Goal: Task Accomplishment & Management: Complete application form

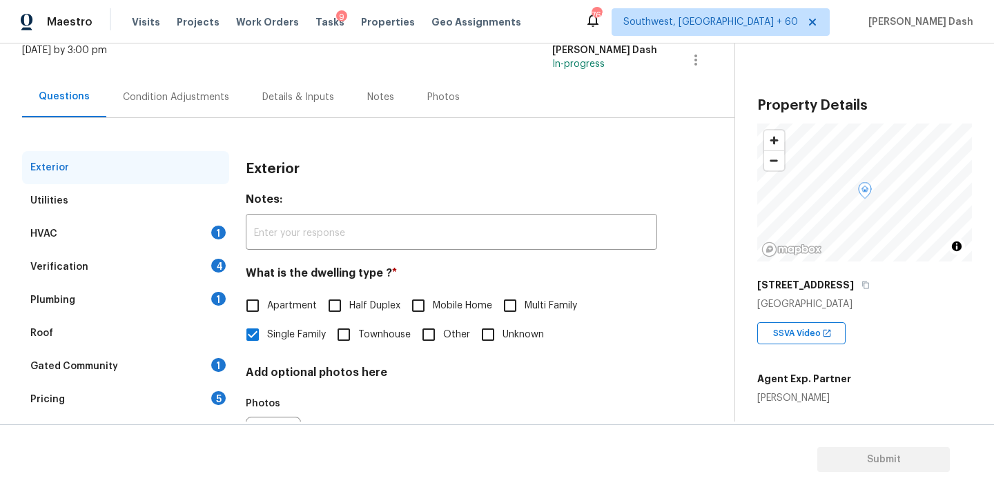
scroll to position [146, 0]
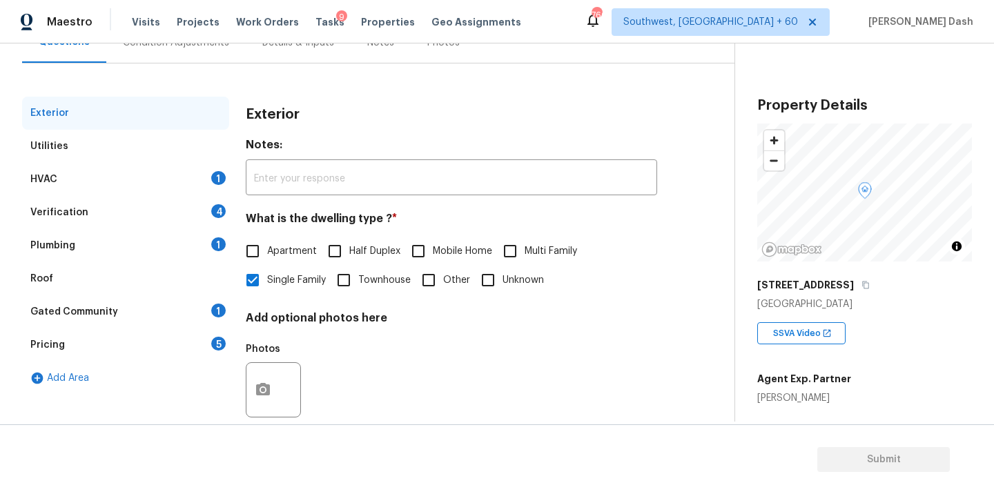
click at [114, 180] on div "HVAC 1" at bounding box center [125, 179] width 207 height 33
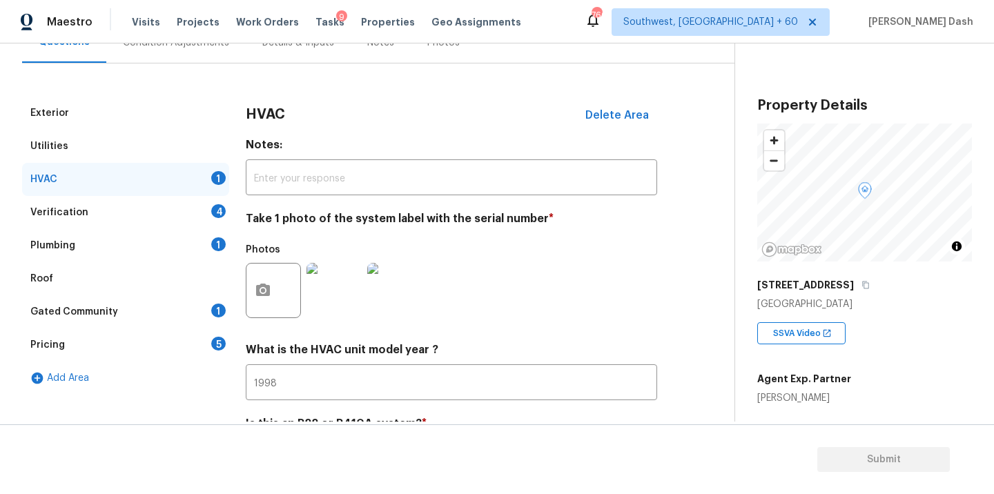
scroll to position [216, 0]
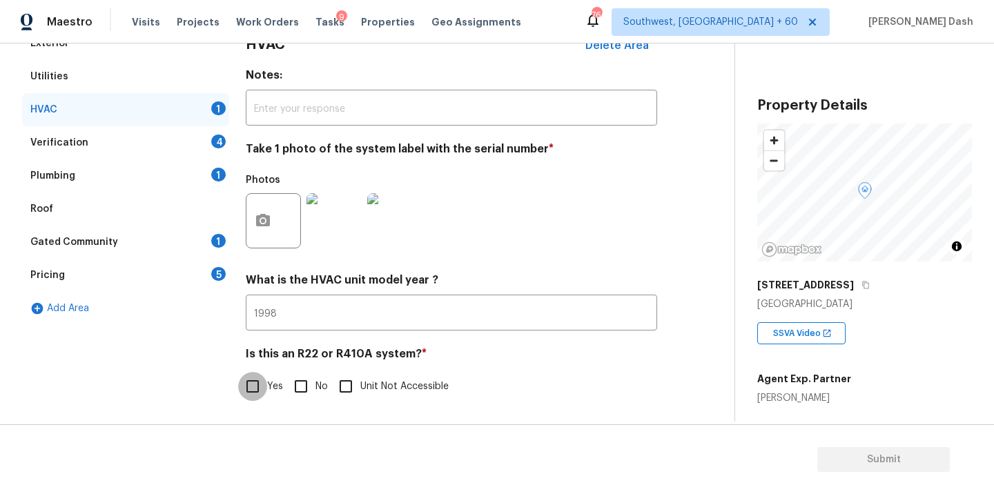
click at [254, 384] on input "Yes" at bounding box center [252, 386] width 29 height 29
checkbox input "true"
click at [177, 141] on div "Verification 4" at bounding box center [125, 142] width 207 height 33
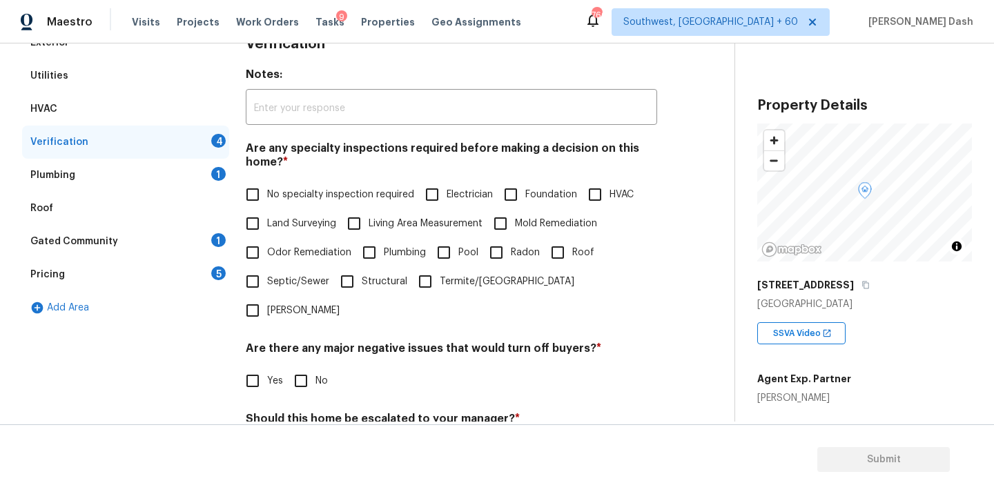
click at [290, 195] on span "No specialty inspection required" at bounding box center [340, 195] width 147 height 14
click at [267, 195] on input "No specialty inspection required" at bounding box center [252, 194] width 29 height 29
checkbox input "true"
click at [302, 366] on input "No" at bounding box center [300, 380] width 29 height 29
checkbox input "true"
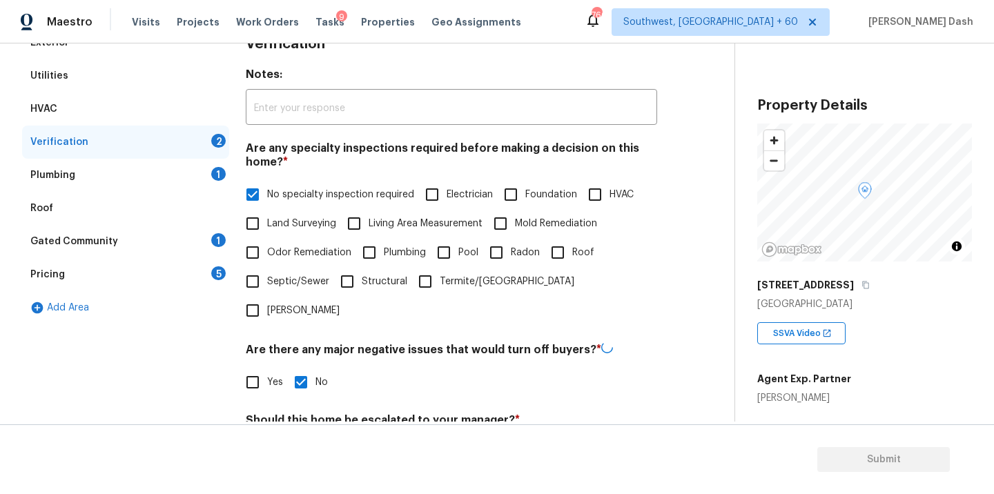
scroll to position [336, 0]
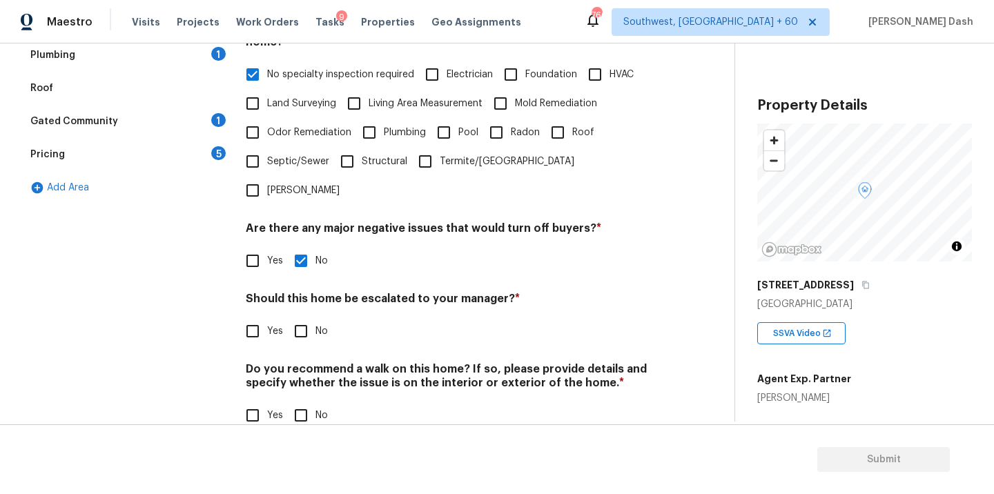
click at [248, 317] on input "Yes" at bounding box center [252, 331] width 29 height 29
checkbox input "true"
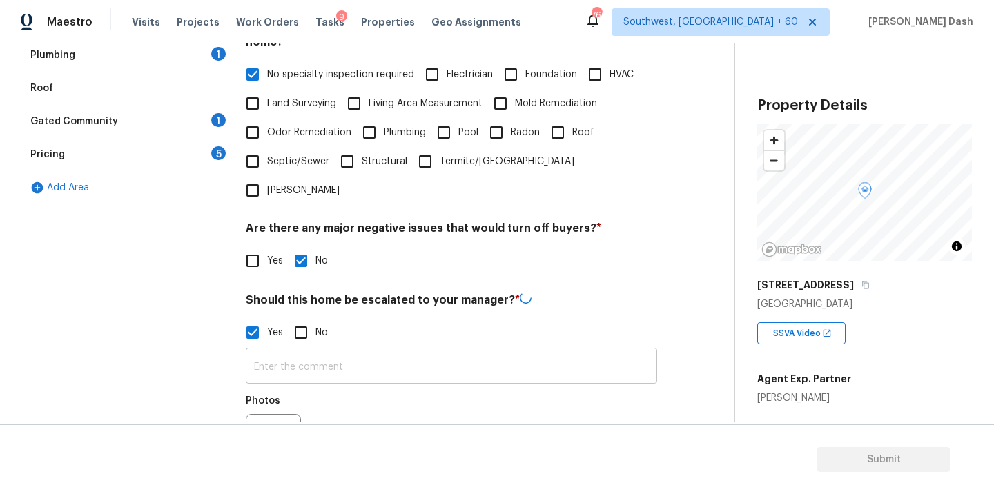
click at [307, 351] on input "text" at bounding box center [451, 367] width 411 height 32
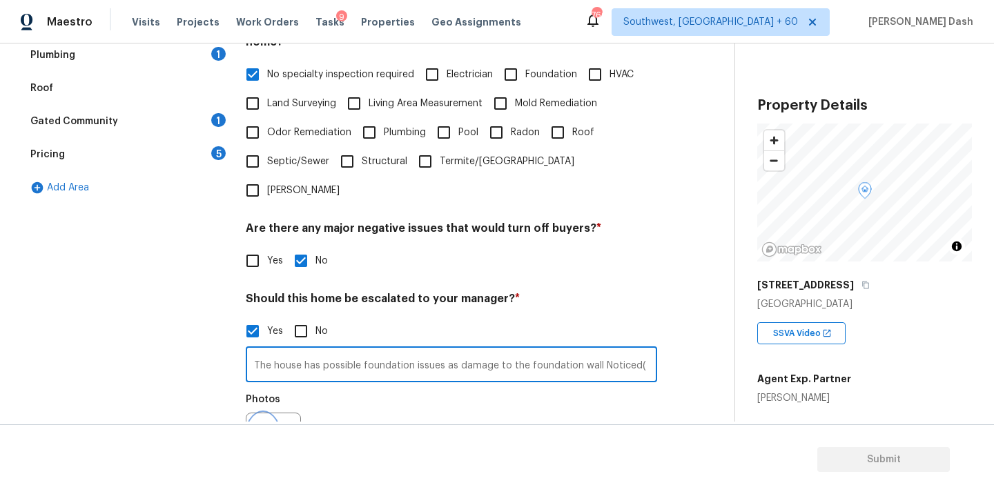
click at [263, 433] on icon "button" at bounding box center [263, 439] width 14 height 12
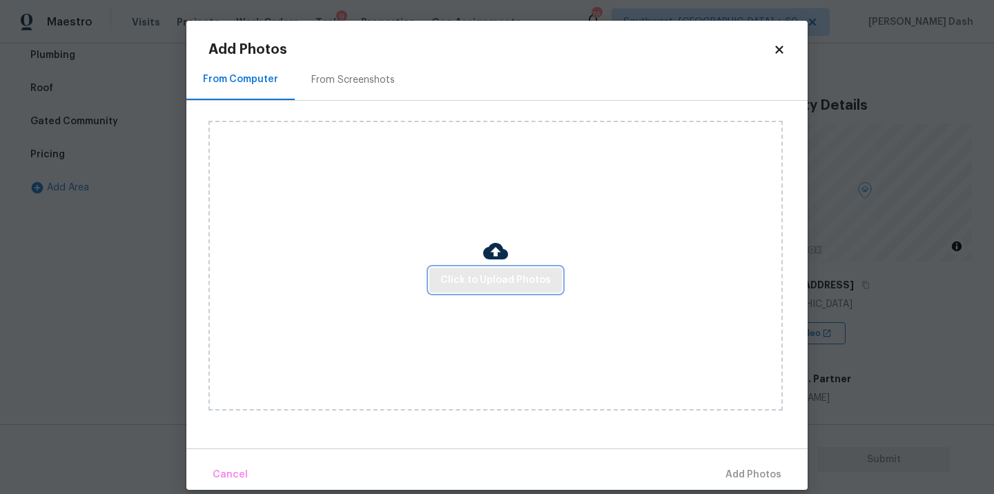
click at [440, 291] on button "Click to Upload Photos" at bounding box center [495, 281] width 133 height 26
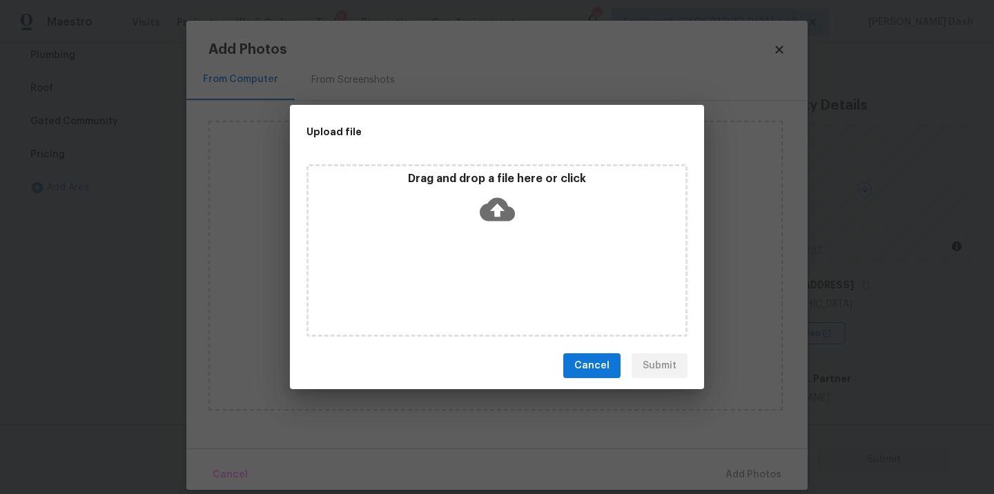
click at [440, 289] on div "Drag and drop a file here or click" at bounding box center [496, 250] width 381 height 173
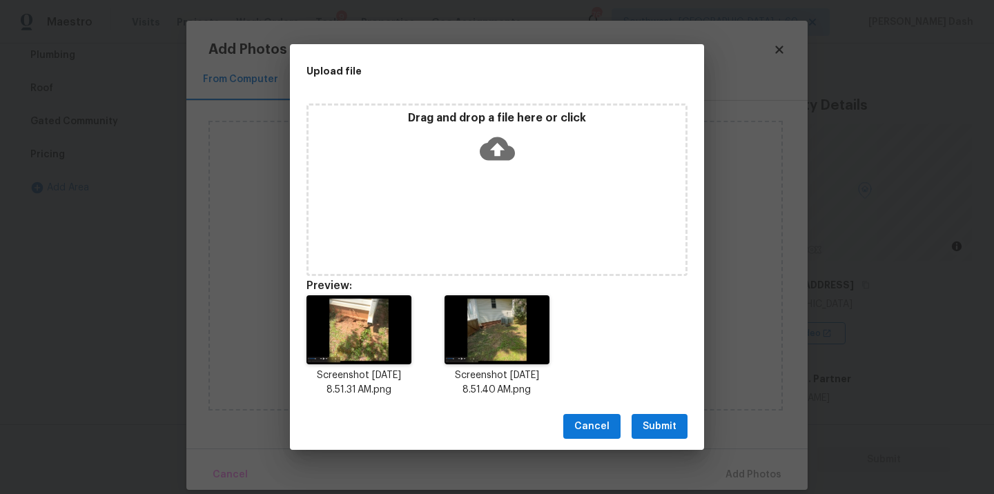
click at [659, 437] on button "Submit" at bounding box center [660, 427] width 56 height 26
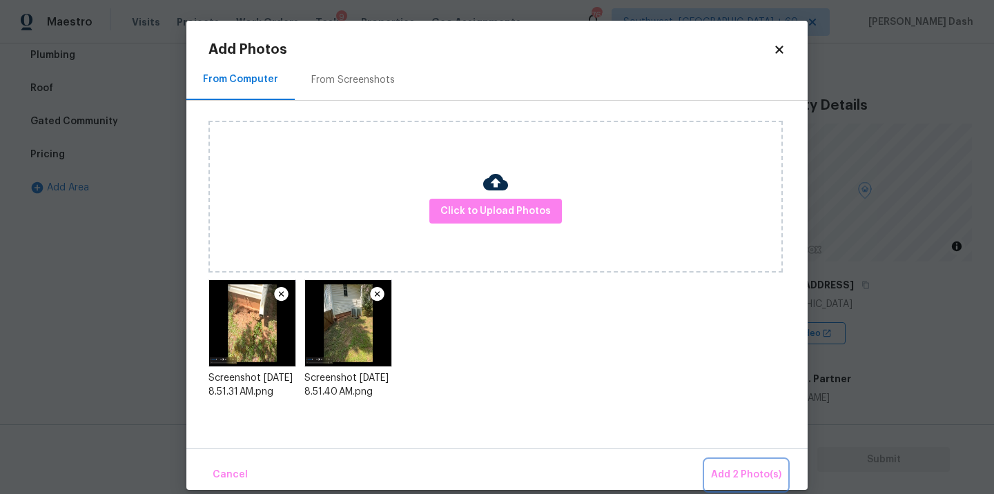
click at [711, 478] on button "Add 2 Photo(s)" at bounding box center [745, 475] width 81 height 30
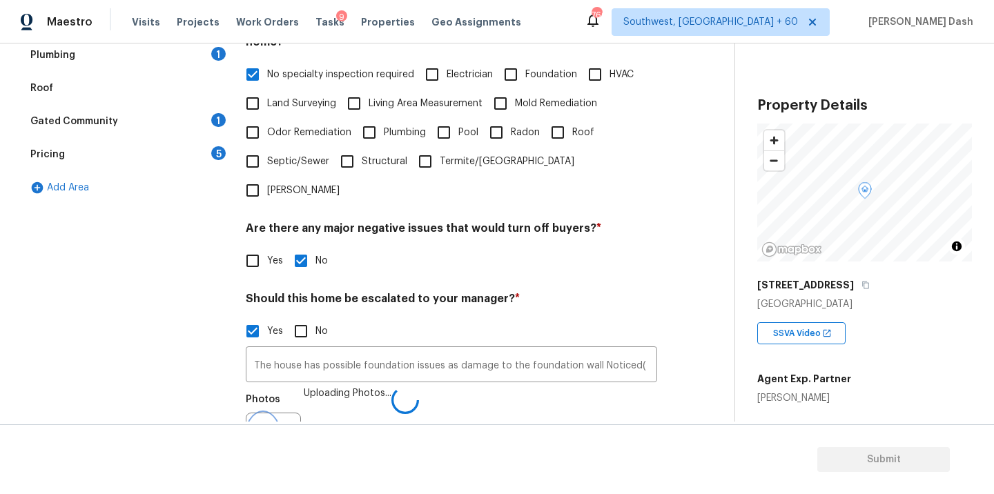
scroll to position [353, 0]
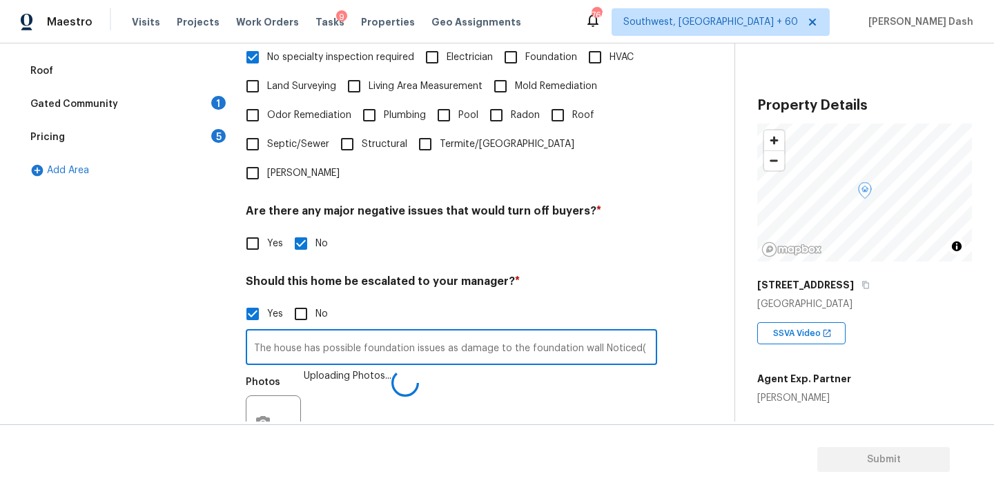
click at [637, 333] on input "The house has possible foundation issues as damage to the foundation wall Notic…" at bounding box center [451, 349] width 411 height 32
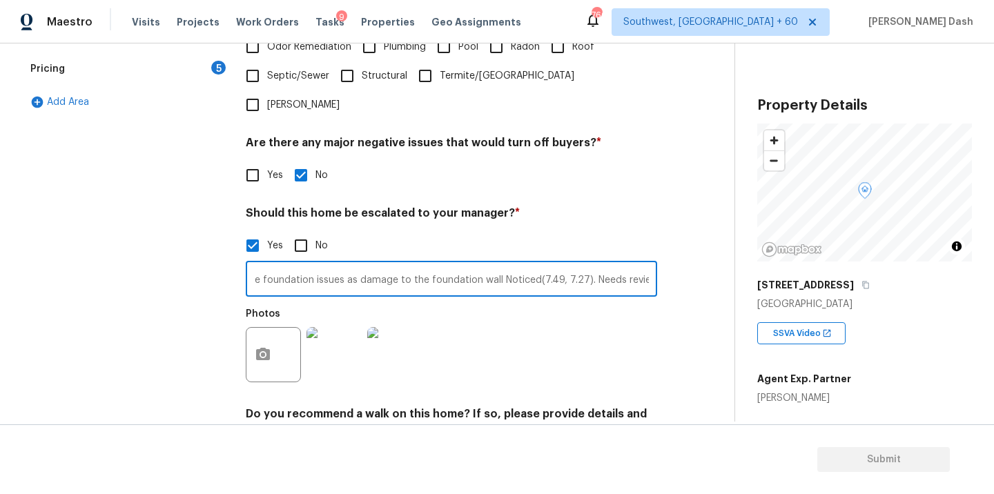
scroll to position [467, 0]
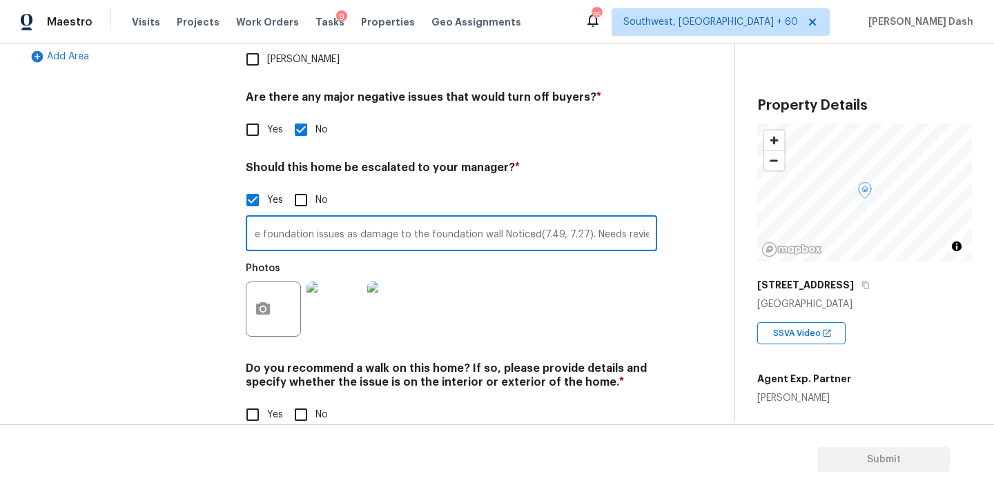
type input "The house has possible foundation issues as damage to the foundation wall Notic…"
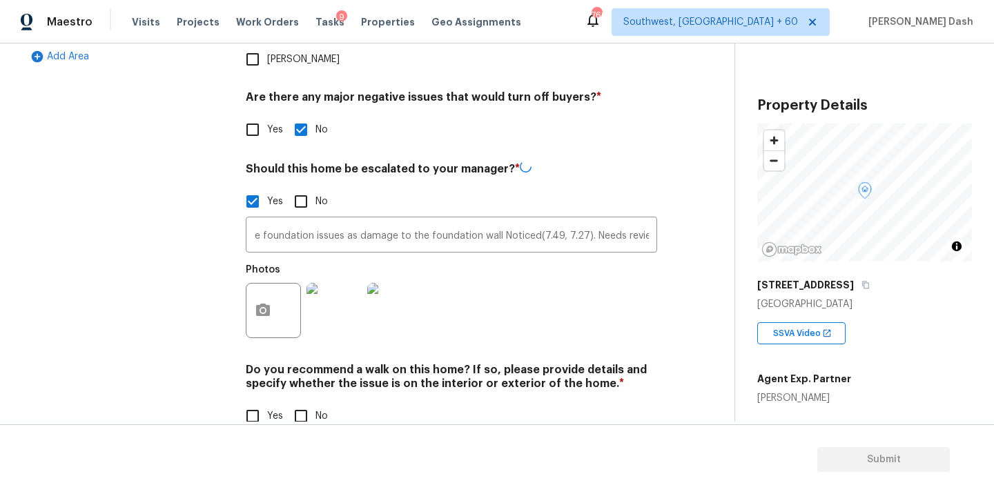
click at [284, 402] on div "Yes No" at bounding box center [451, 416] width 411 height 29
click at [300, 402] on input "No" at bounding box center [300, 416] width 29 height 29
checkbox input "true"
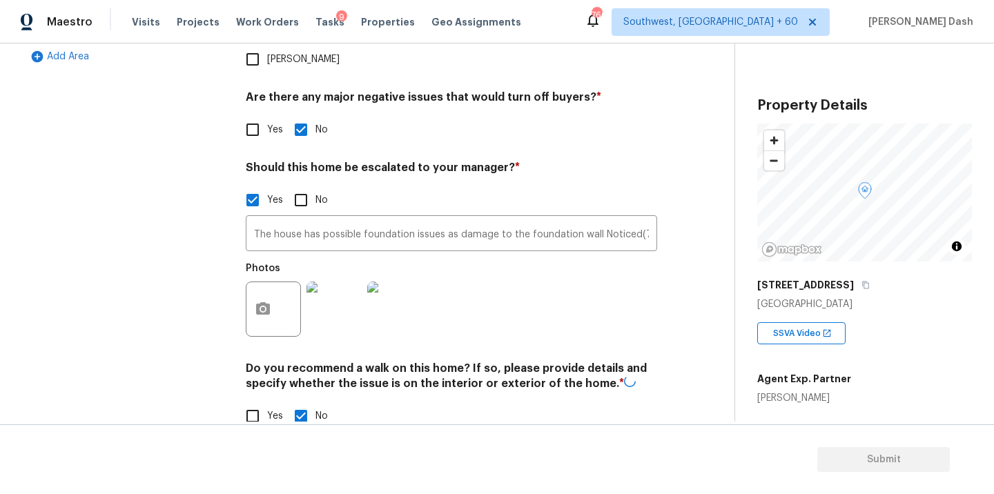
click at [196, 257] on div "Exterior Utilities HVAC Verification Plumbing 1 Roof Gated Community 1 Pricing …" at bounding box center [125, 111] width 207 height 672
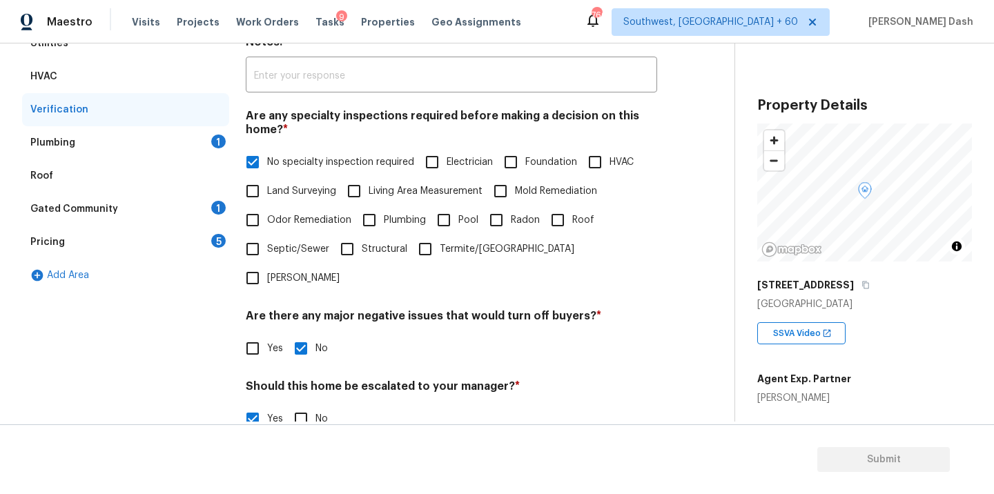
click at [194, 137] on div "Plumbing 1" at bounding box center [125, 142] width 207 height 33
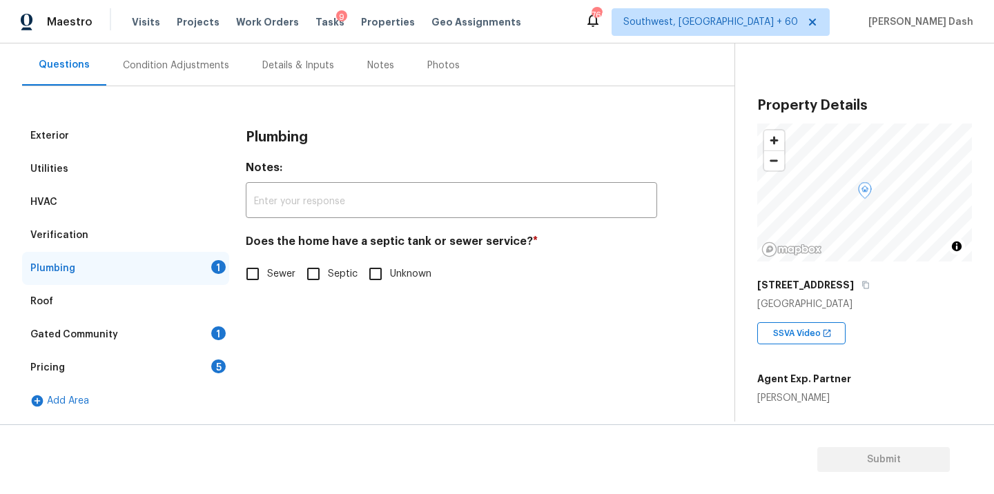
scroll to position [123, 0]
click at [258, 277] on input "Sewer" at bounding box center [252, 274] width 29 height 29
checkbox input "true"
click at [203, 340] on div "Gated Community 1" at bounding box center [125, 334] width 207 height 33
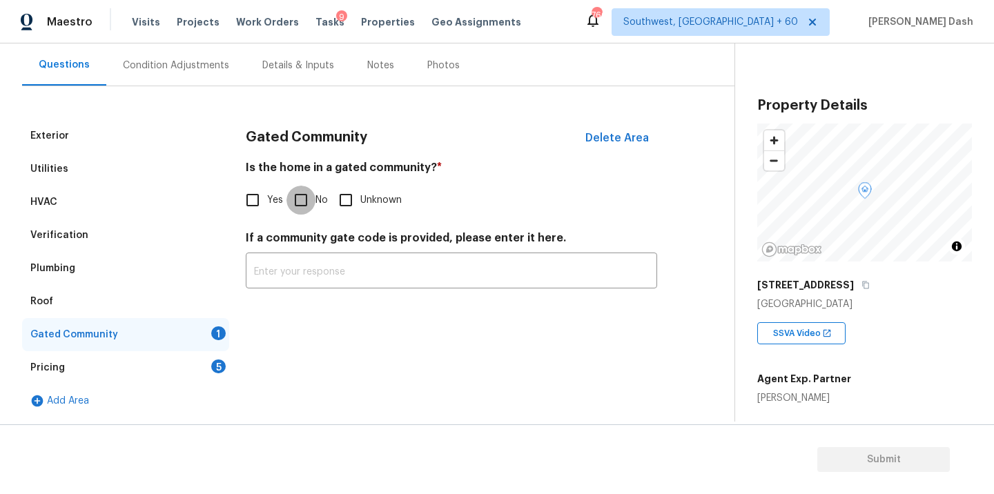
click at [302, 204] on input "No" at bounding box center [300, 200] width 29 height 29
checkbox input "true"
click at [217, 360] on div "5" at bounding box center [218, 367] width 14 height 14
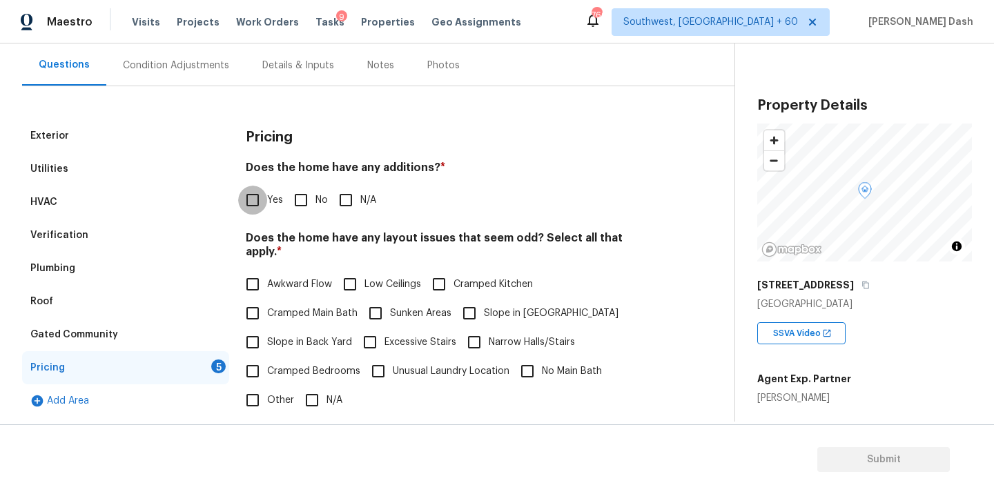
click at [253, 204] on input "Yes" at bounding box center [252, 200] width 29 height 29
checkbox input "true"
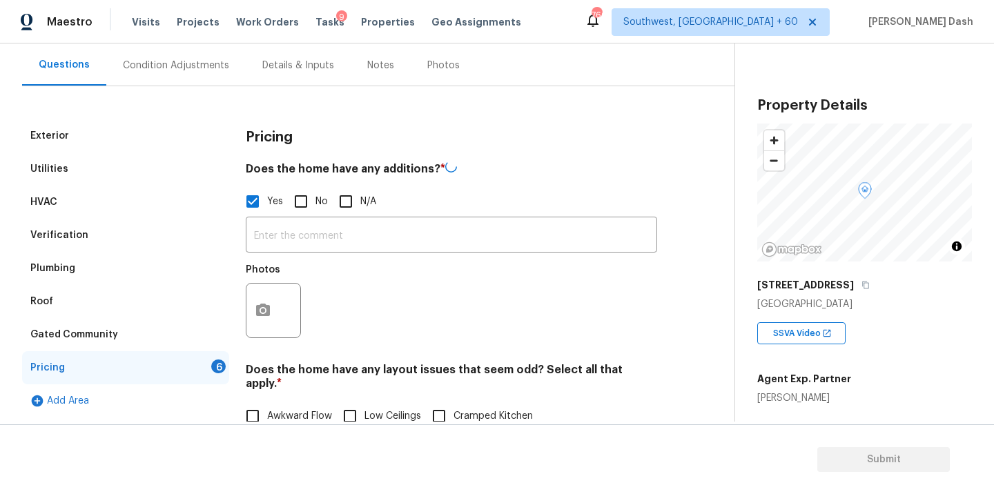
click at [298, 240] on input "text" at bounding box center [451, 236] width 411 height 32
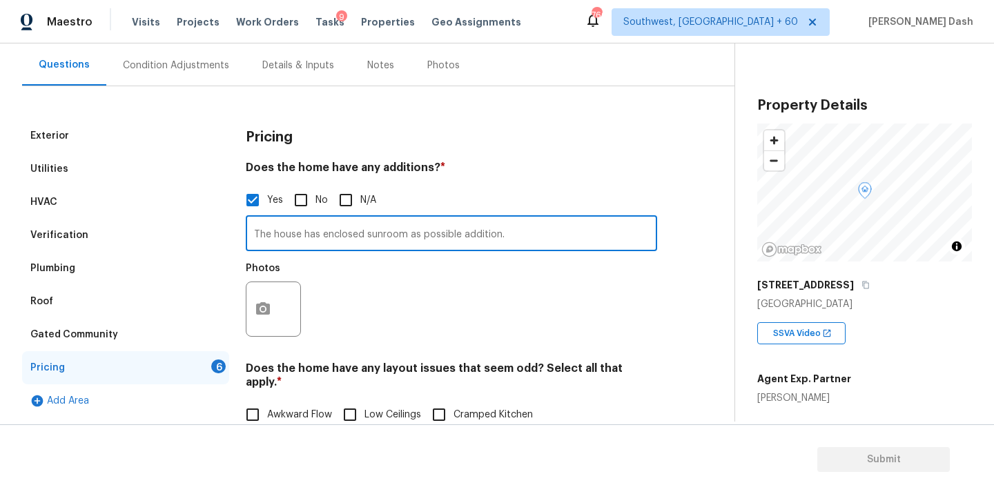
type input "The house has enclosed sunroom as possible addition."
click at [260, 317] on icon "button" at bounding box center [263, 309] width 17 height 17
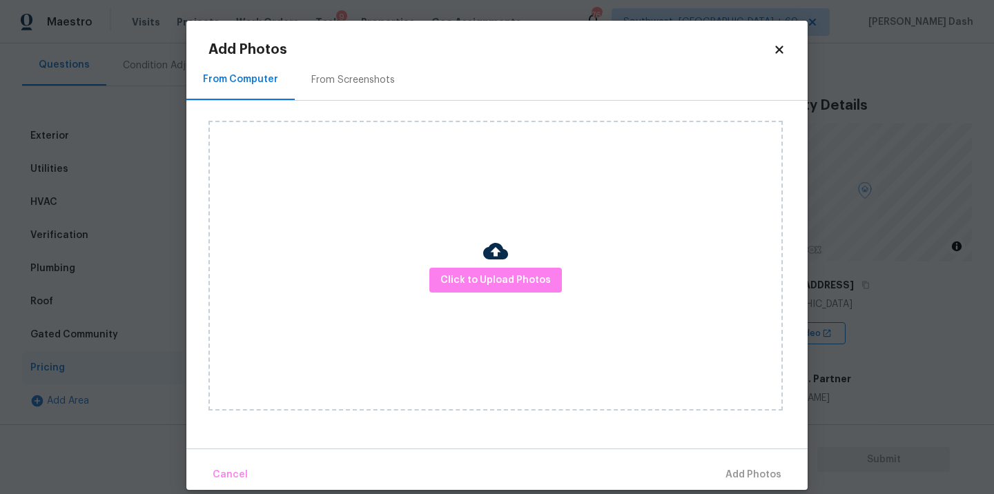
click at [502, 264] on div at bounding box center [495, 253] width 25 height 29
click at [502, 282] on span "Click to Upload Photos" at bounding box center [495, 280] width 110 height 17
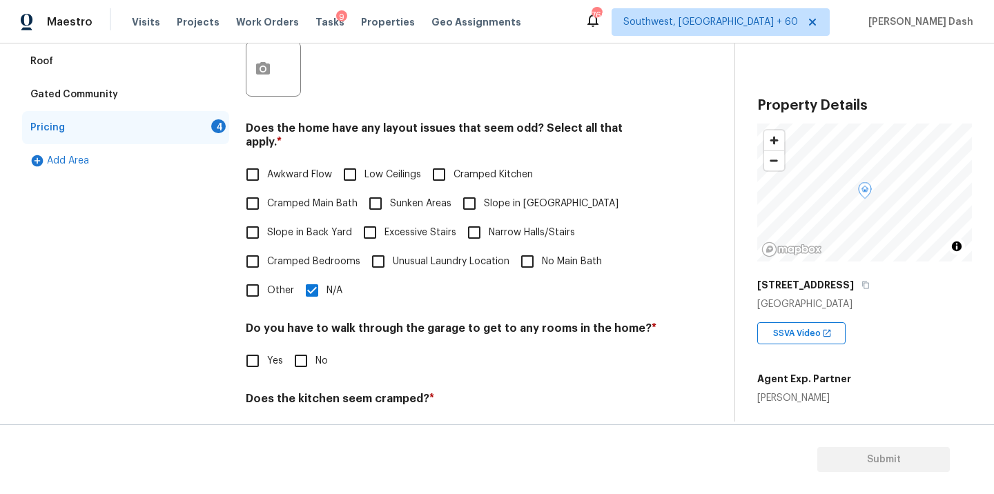
click at [299, 350] on input "No" at bounding box center [300, 360] width 29 height 29
checkbox input "true"
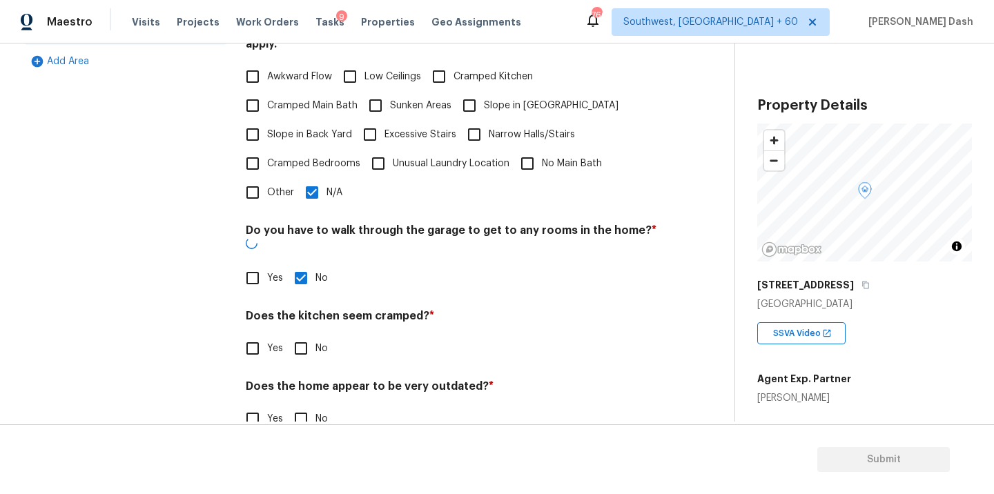
drag, startPoint x: 304, startPoint y: 326, endPoint x: 304, endPoint y: 375, distance: 49.0
click at [304, 334] on input "No" at bounding box center [300, 348] width 29 height 29
checkbox input "true"
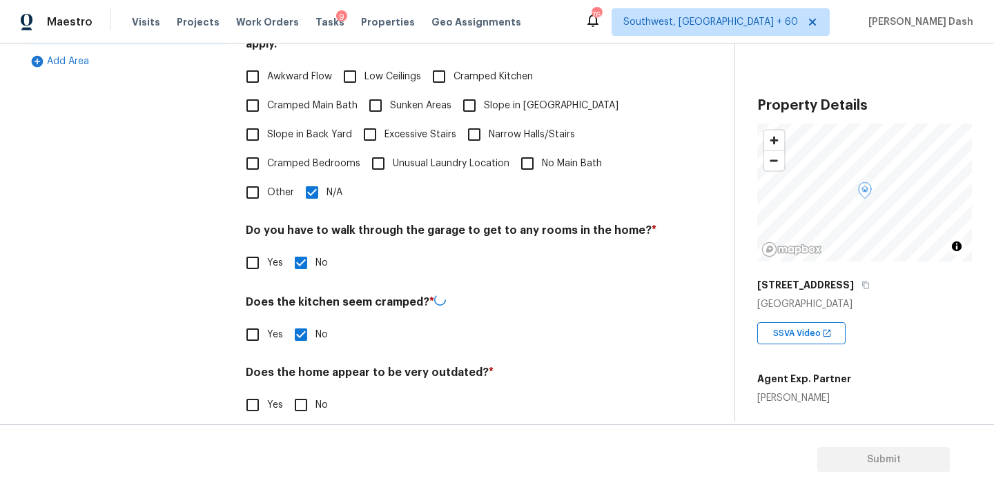
click at [304, 399] on input "No" at bounding box center [300, 405] width 29 height 29
checkbox input "true"
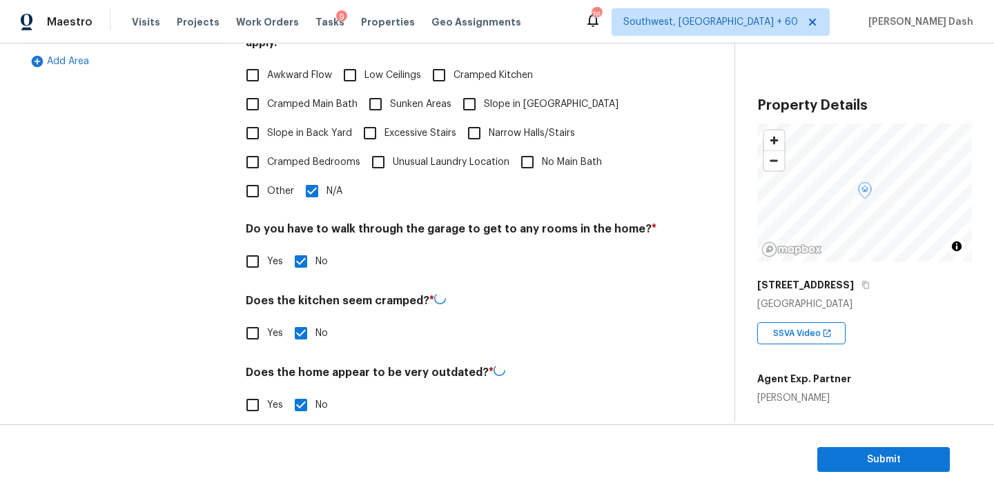
click at [143, 280] on div "Exterior Utilities HVAC Verification Plumbing Roof Gated Community Pricing Add …" at bounding box center [125, 108] width 207 height 656
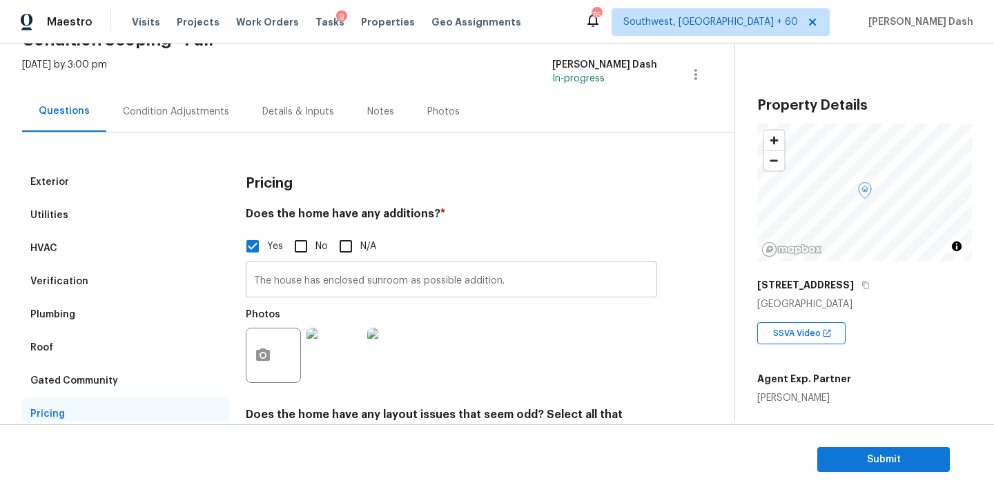
scroll to position [0, 0]
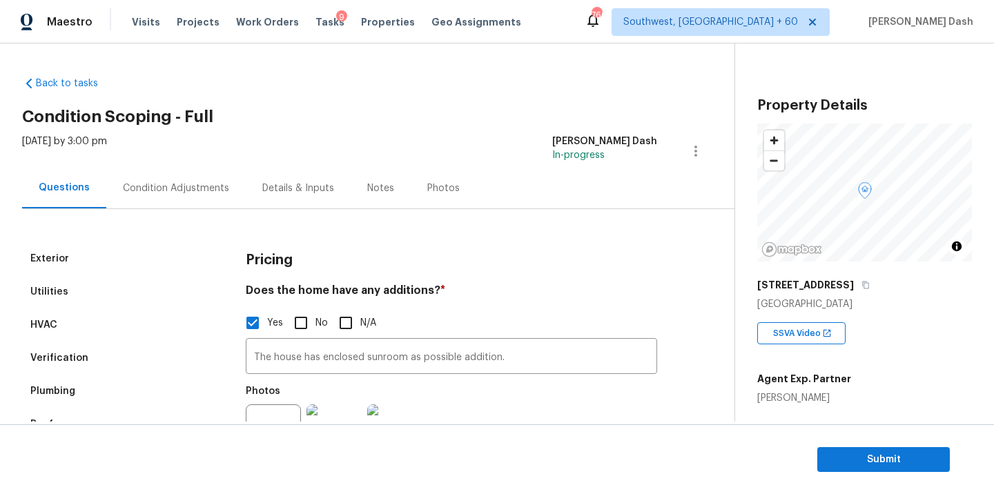
click at [175, 166] on div "Tue, Aug 19 2025 by 3:00 pm Soumya Ranjan Dash In-progress" at bounding box center [378, 151] width 712 height 33
click at [204, 198] on div "Condition Adjustments" at bounding box center [175, 188] width 139 height 41
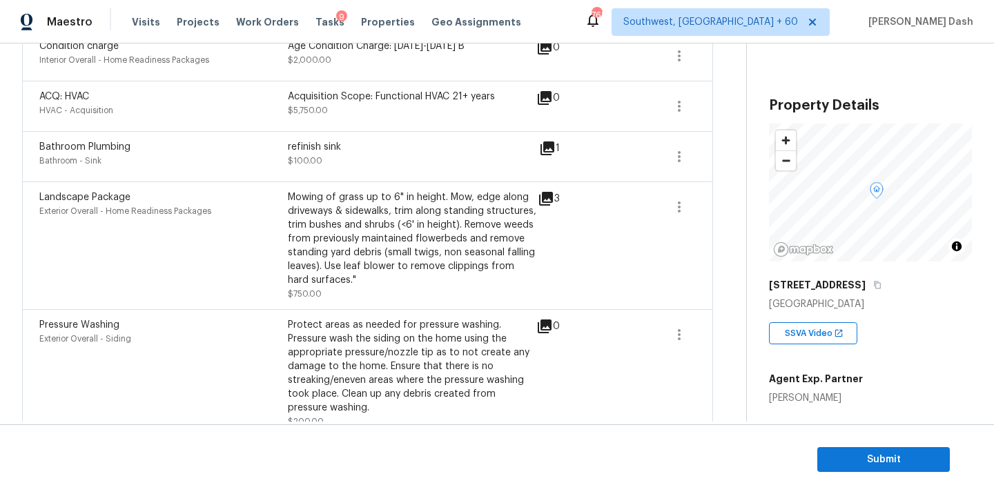
scroll to position [750, 0]
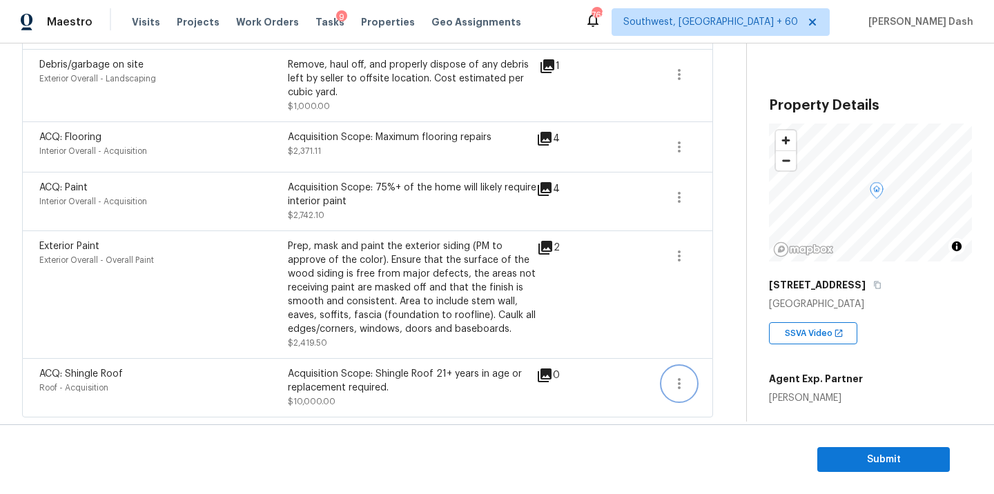
click at [681, 381] on icon "button" at bounding box center [679, 383] width 17 height 17
click at [712, 375] on div "Edit" at bounding box center [758, 381] width 108 height 14
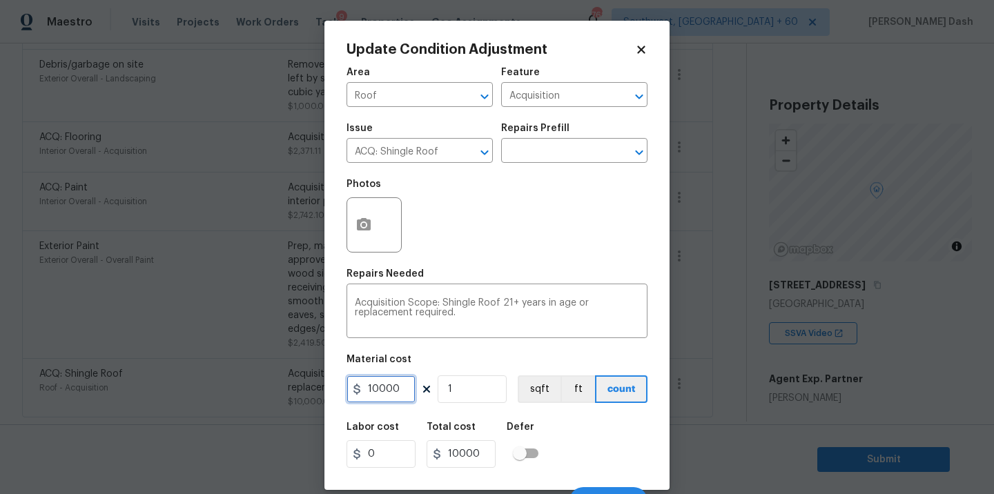
click at [397, 395] on input "10000" at bounding box center [380, 389] width 69 height 28
type input "0"
click at [564, 456] on div "Labor cost 0 Total cost 0 Defer" at bounding box center [496, 445] width 301 height 62
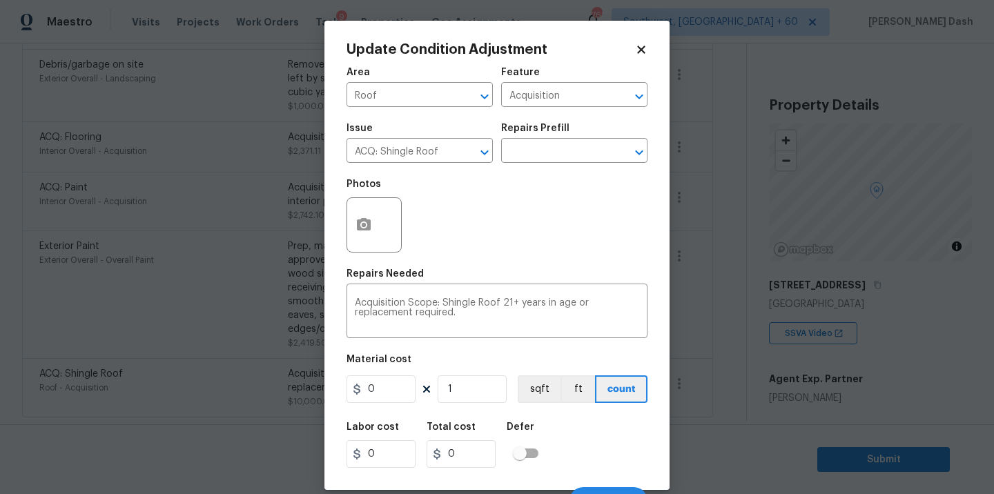
scroll to position [21, 0]
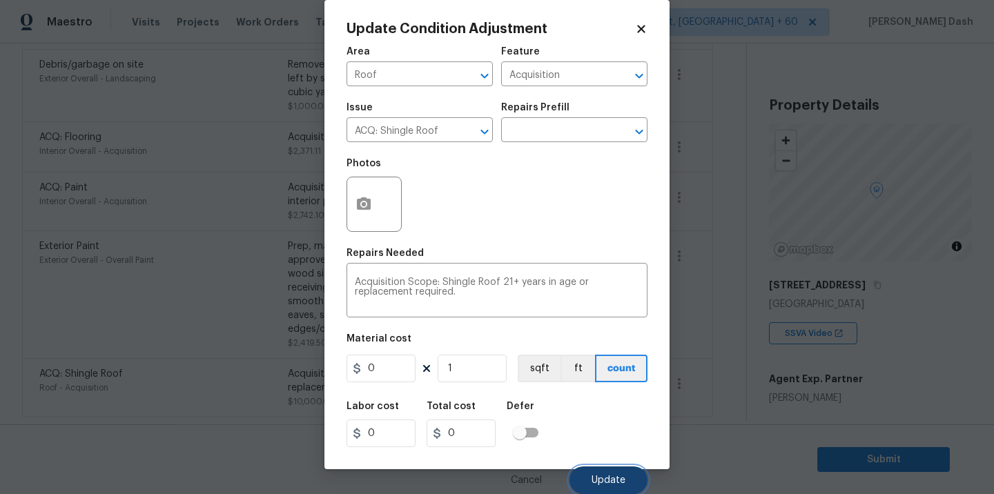
click at [611, 479] on span "Update" at bounding box center [609, 481] width 34 height 10
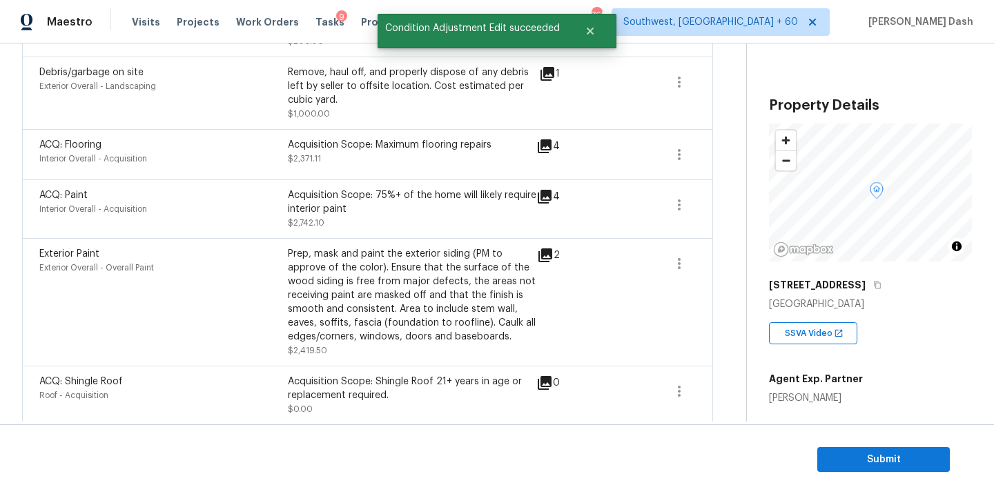
scroll to position [736, 0]
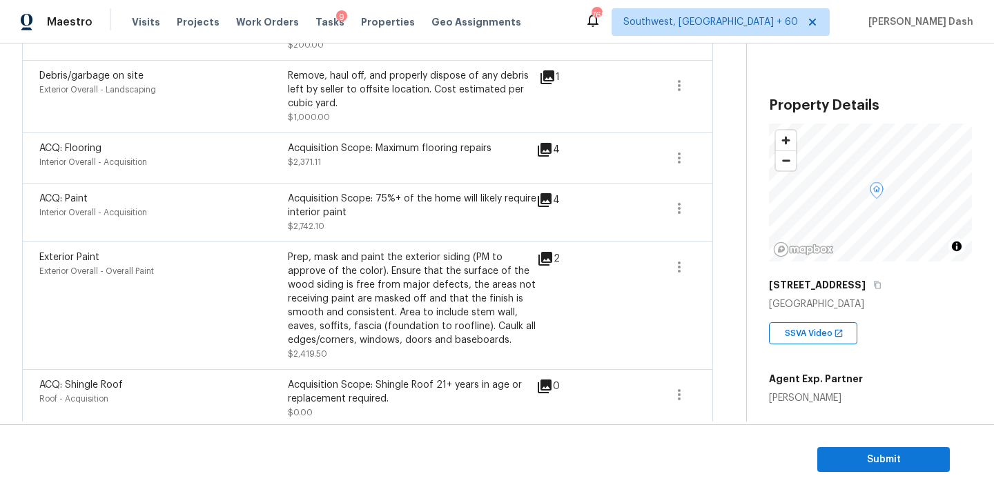
click at [545, 256] on icon at bounding box center [545, 259] width 14 height 14
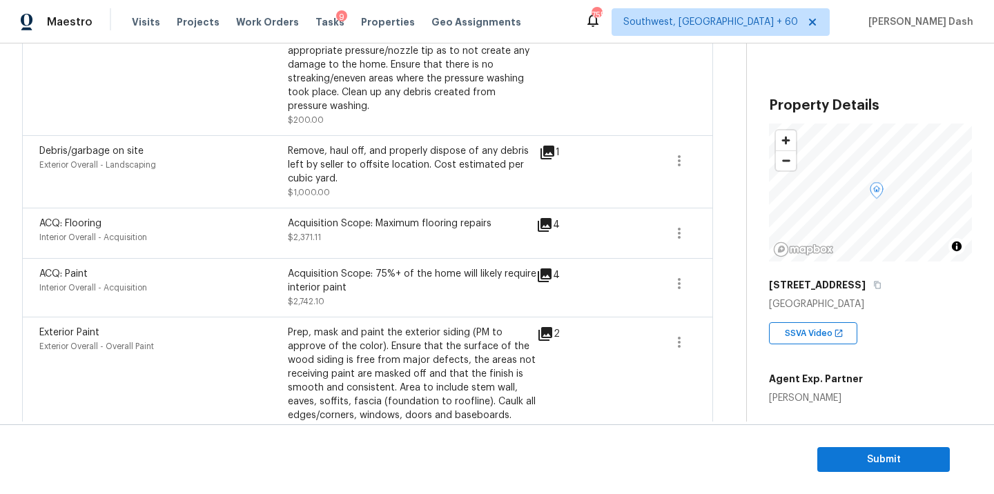
scroll to position [660, 0]
click at [681, 233] on icon "button" at bounding box center [679, 234] width 17 height 17
click at [721, 234] on div "Edit" at bounding box center [758, 233] width 108 height 14
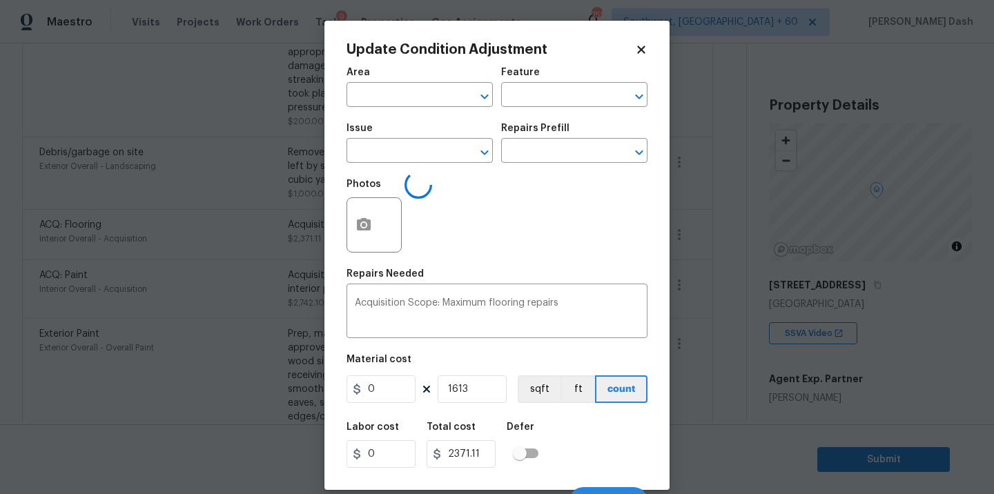
type input "Interior Overall"
type input "Acquisition"
type input "ACQ: Flooring"
type input "1.47"
click at [534, 151] on input "text" at bounding box center [555, 151] width 108 height 21
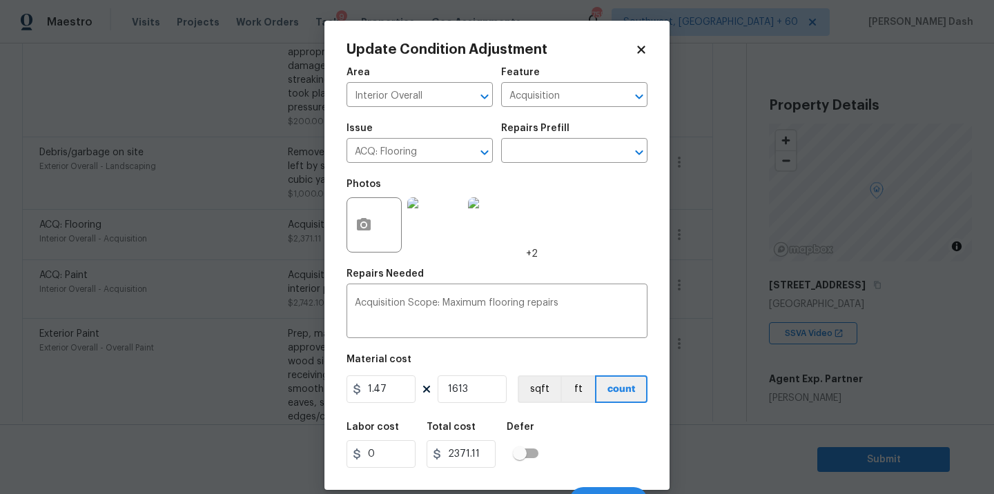
click at [443, 215] on img at bounding box center [434, 224] width 55 height 55
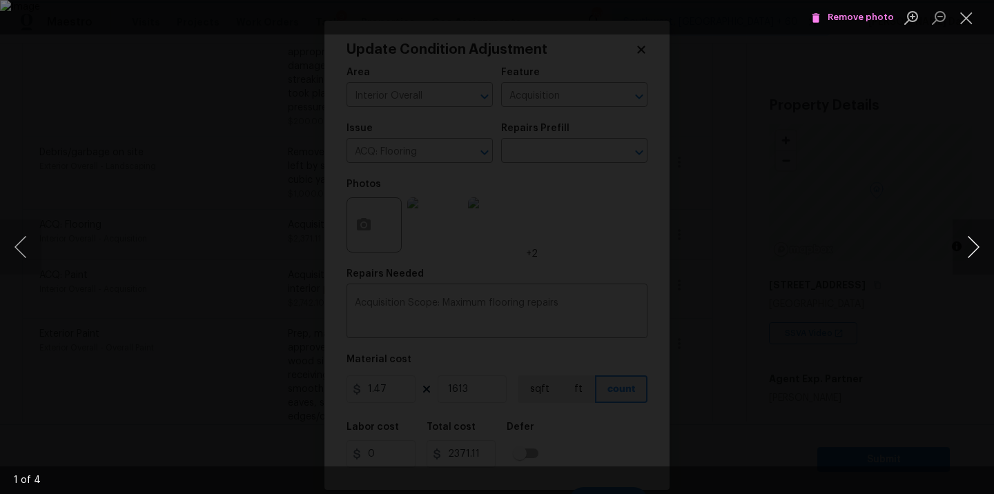
click at [984, 248] on button "Next image" at bounding box center [972, 246] width 41 height 55
click at [978, 244] on button "Next image" at bounding box center [972, 246] width 41 height 55
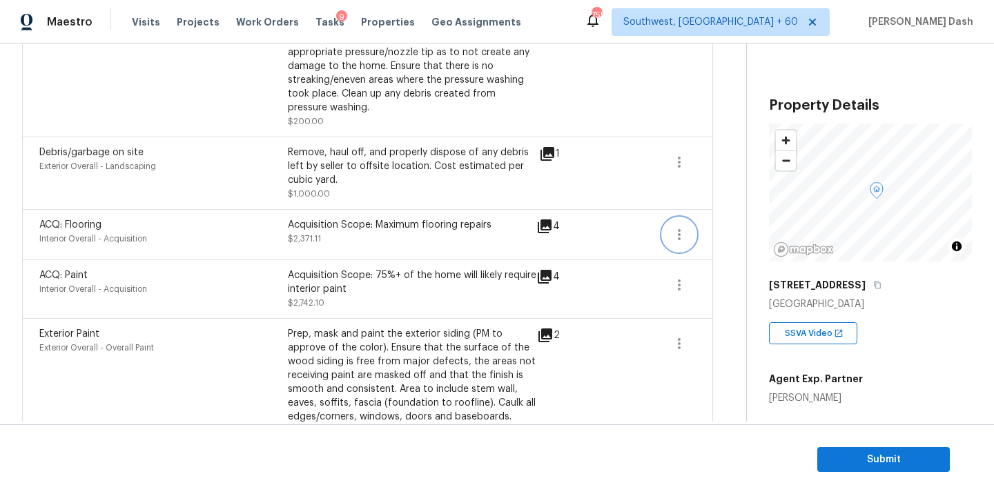
click at [674, 232] on icon "button" at bounding box center [679, 234] width 17 height 17
click at [718, 234] on div "Edit" at bounding box center [758, 233] width 108 height 14
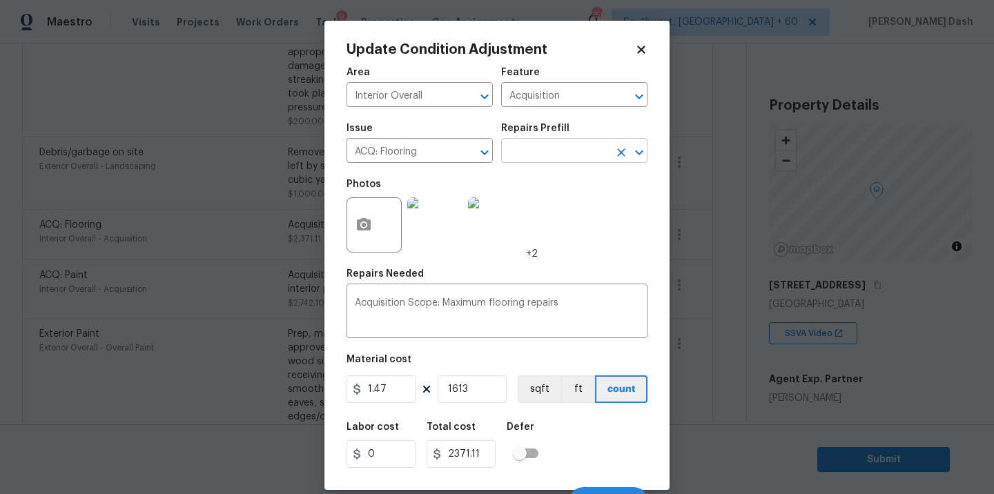
click at [556, 149] on input "text" at bounding box center [555, 151] width 108 height 21
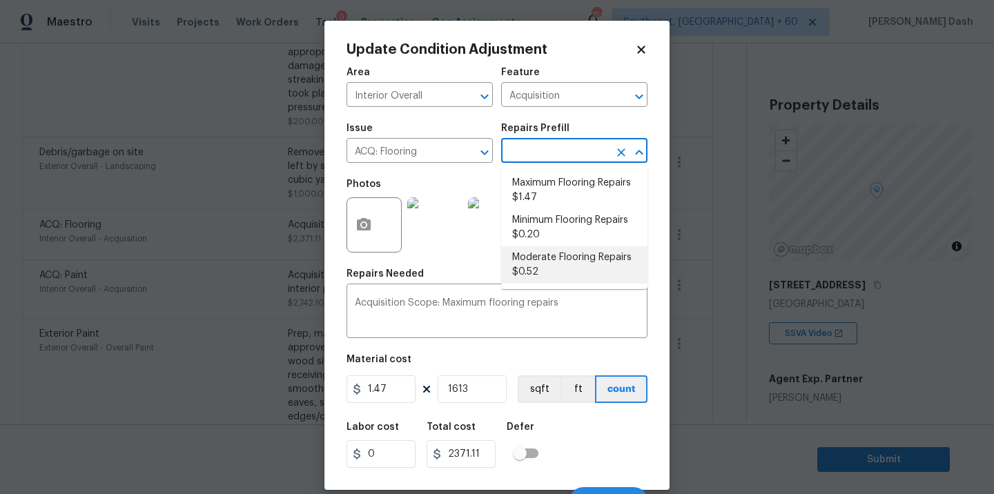
click at [538, 265] on li "Moderate Flooring Repairs $0.52" at bounding box center [574, 264] width 146 height 37
type textarea "Acquisition Scope: Moderate flooring repairs"
type input "0.52"
type input "838.76"
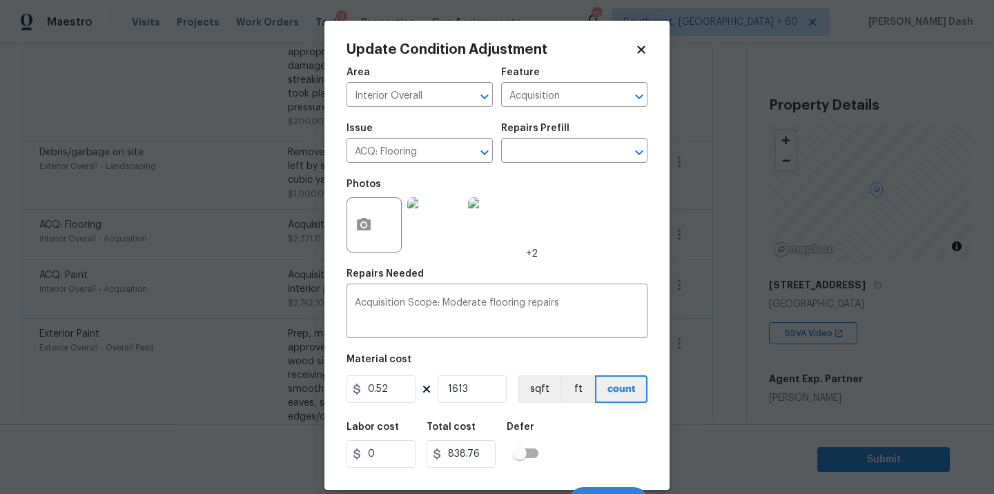
click at [601, 449] on div "Labor cost 0 Total cost 838.76 Defer" at bounding box center [496, 445] width 301 height 62
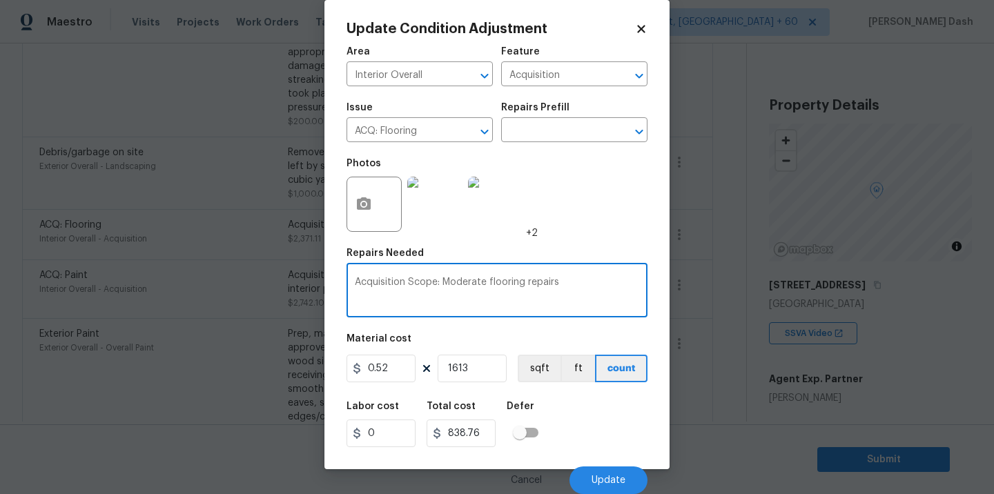
click at [569, 284] on textarea "Acquisition Scope: Moderate flooring repairs" at bounding box center [497, 291] width 284 height 29
type textarea "Acquisition Scope: Moderate flooring repairs(Replace Carpets)"
click at [627, 422] on div "Labor cost 0 Total cost 838.76 Defer" at bounding box center [496, 424] width 301 height 62
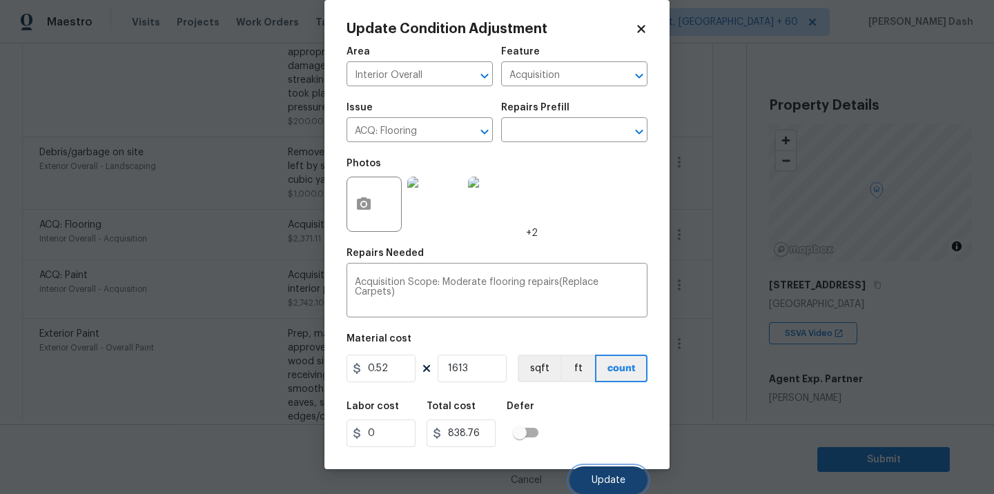
click at [616, 482] on span "Update" at bounding box center [609, 481] width 34 height 10
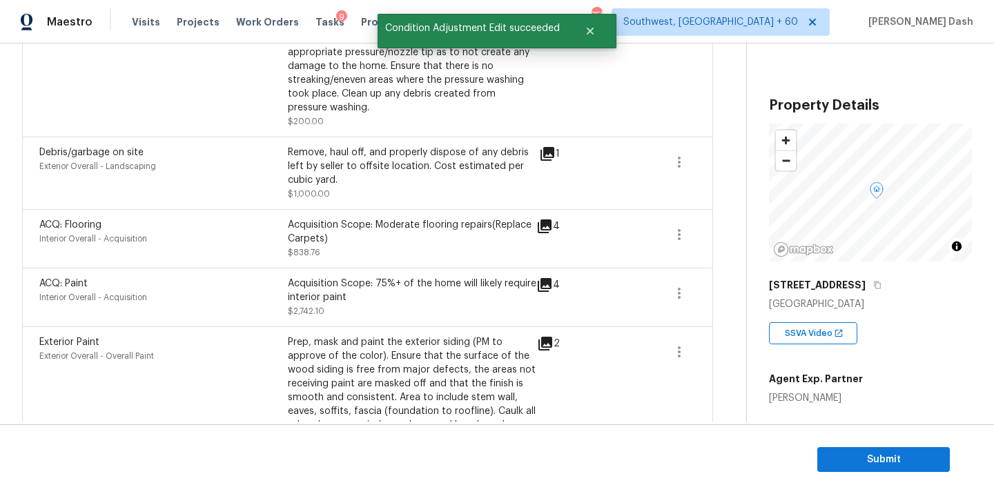
scroll to position [0, 0]
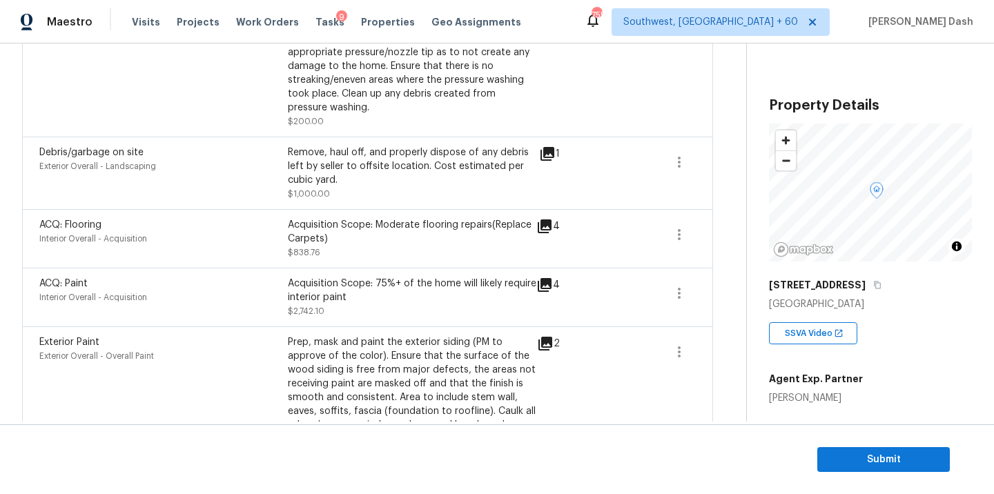
click at [545, 284] on icon at bounding box center [545, 285] width 14 height 14
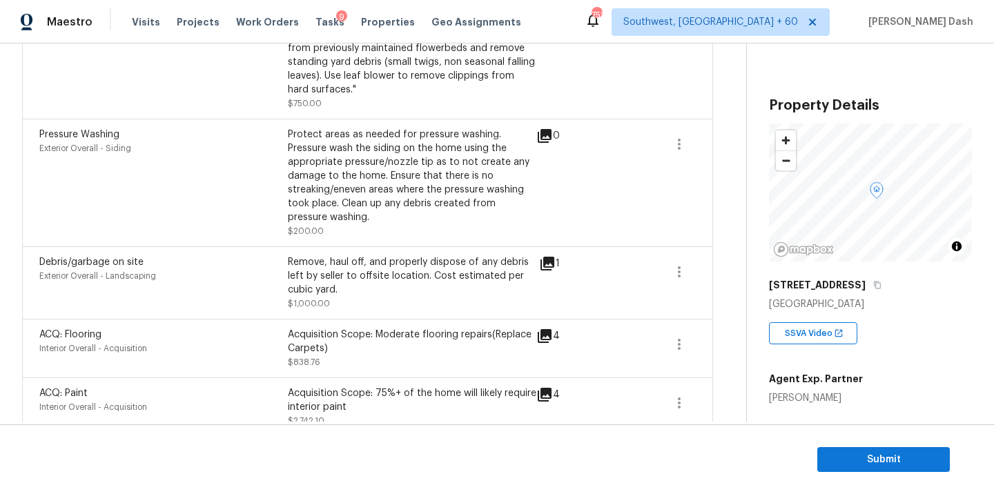
scroll to position [546, 0]
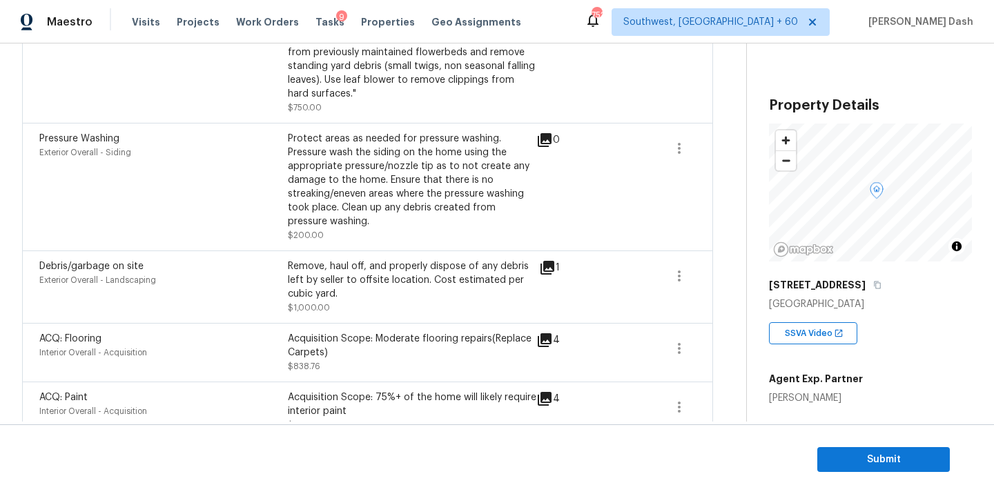
click at [551, 267] on icon at bounding box center [547, 268] width 14 height 14
click at [672, 275] on icon "button" at bounding box center [679, 276] width 17 height 17
click at [710, 282] on link "Edit" at bounding box center [757, 274] width 117 height 21
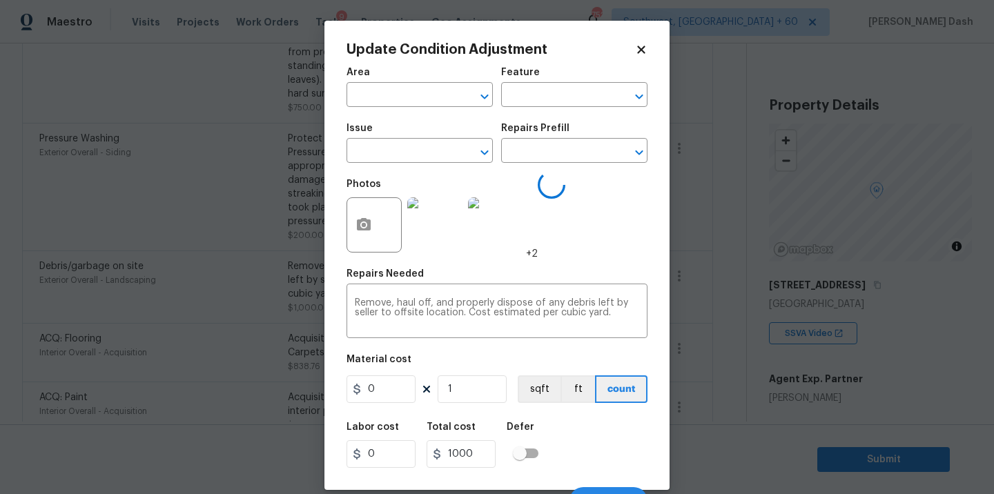
type input "Exterior Overall"
type input "Landscaping"
type input "Debris/garbage on site"
click at [358, 228] on icon "button" at bounding box center [364, 224] width 14 height 12
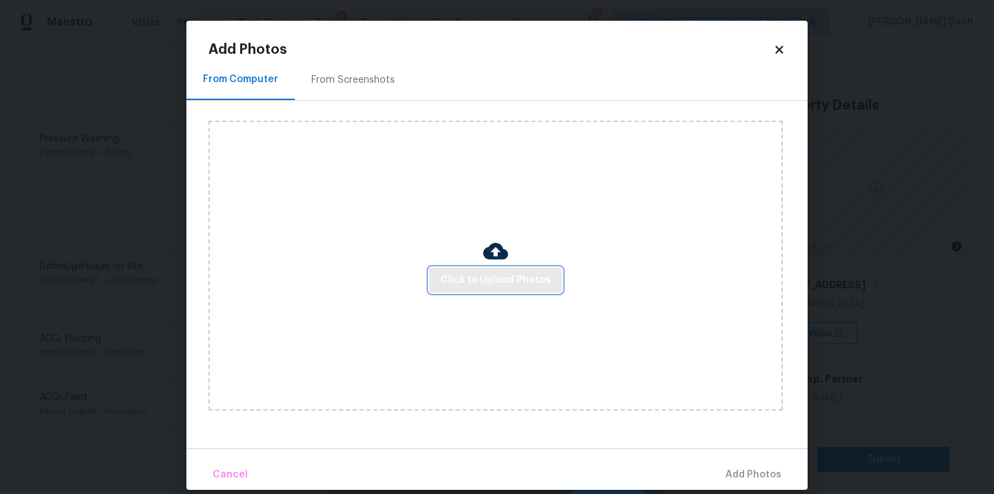
click at [513, 280] on span "Click to Upload Photos" at bounding box center [495, 280] width 110 height 17
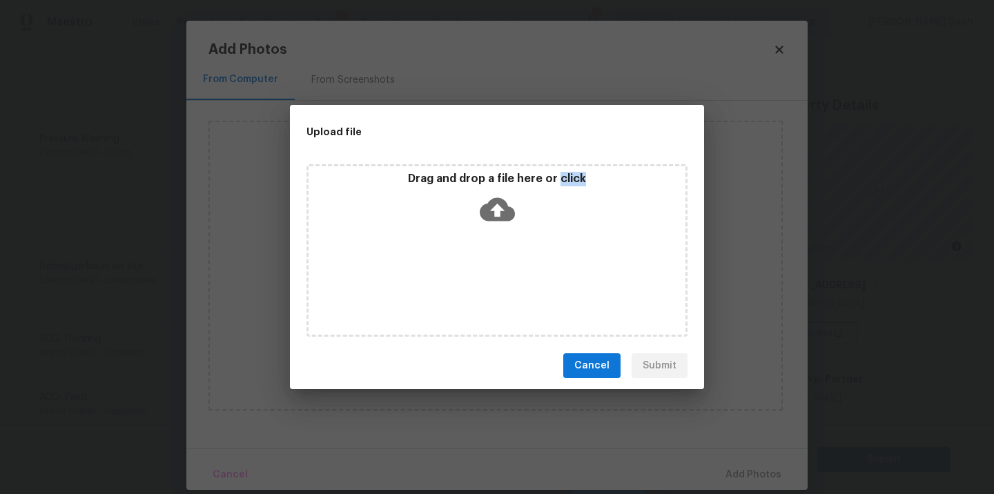
click at [513, 280] on div "Drag and drop a file here or click" at bounding box center [496, 250] width 381 height 173
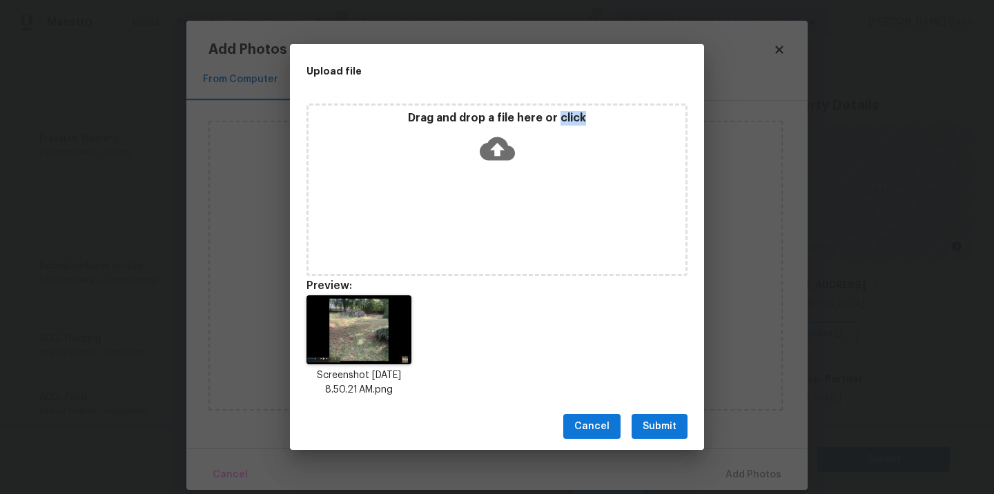
click at [653, 424] on span "Submit" at bounding box center [660, 426] width 34 height 17
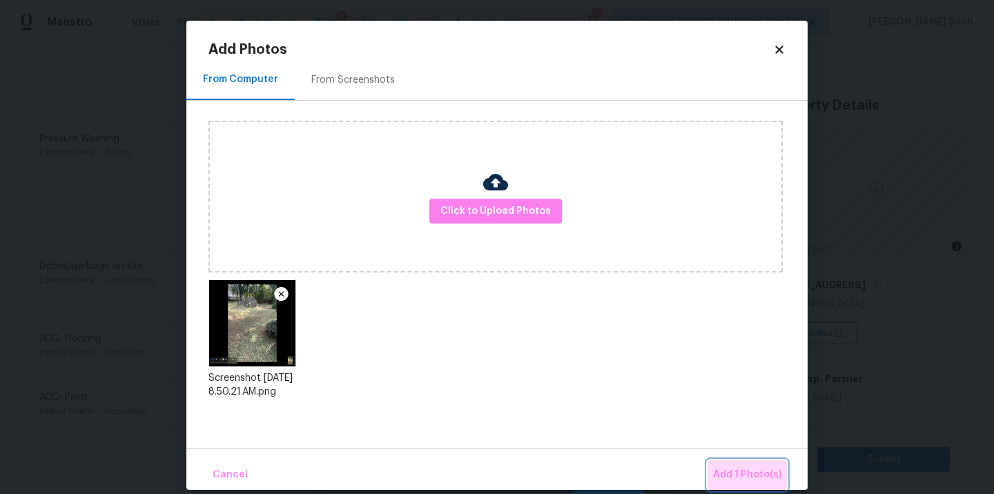
click at [740, 469] on span "Add 1 Photo(s)" at bounding box center [747, 475] width 68 height 17
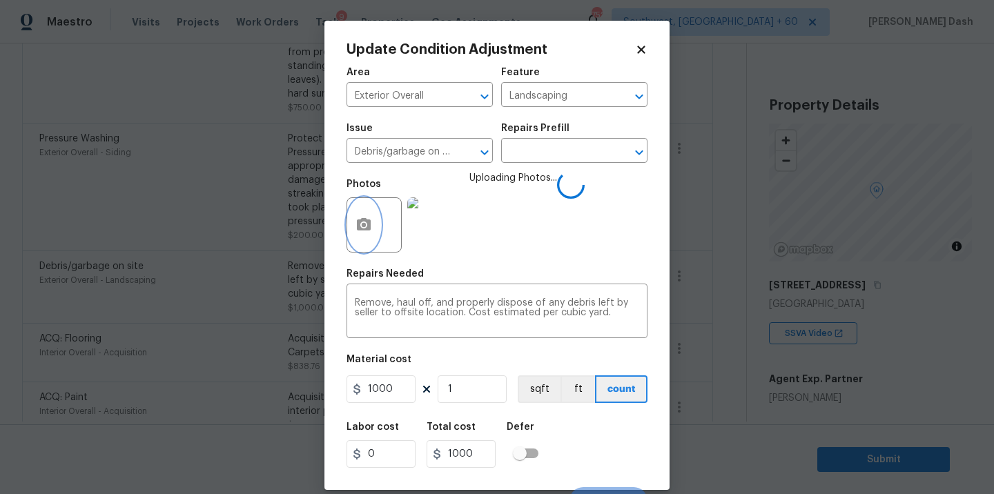
scroll to position [21, 0]
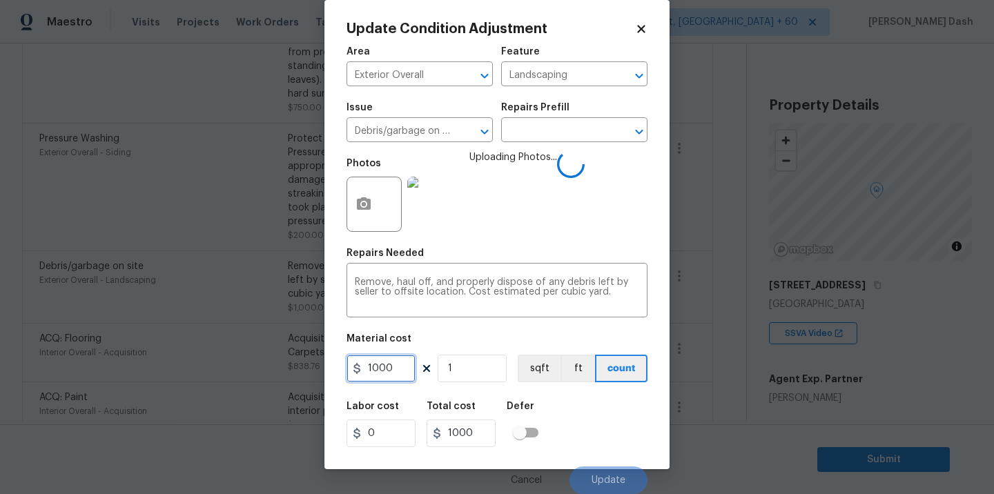
click at [390, 367] on input "1000" at bounding box center [380, 369] width 69 height 28
type input "250"
click at [612, 413] on div "Labor cost 0 Total cost 250 Defer" at bounding box center [496, 424] width 301 height 62
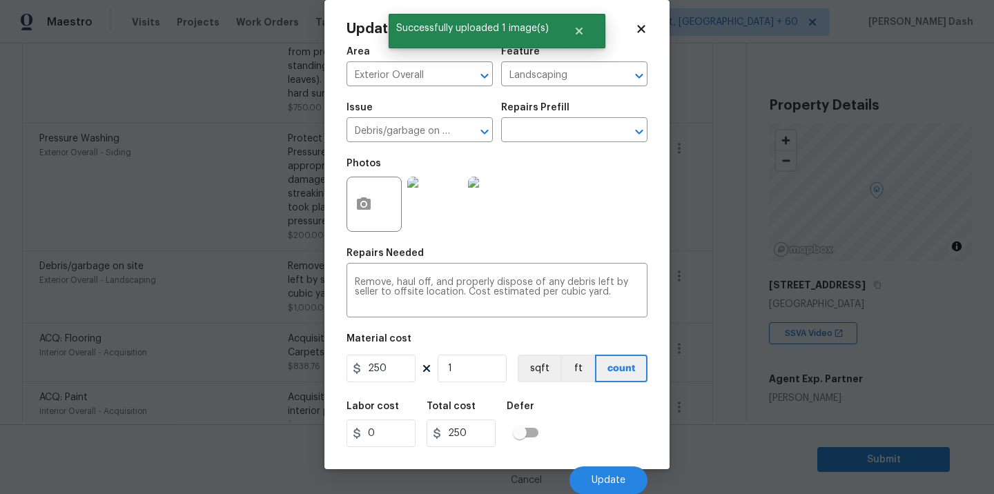
click at [615, 455] on div "Labor cost 0 Total cost 250 Defer" at bounding box center [496, 424] width 301 height 62
click at [616, 469] on button "Update" at bounding box center [608, 481] width 78 height 28
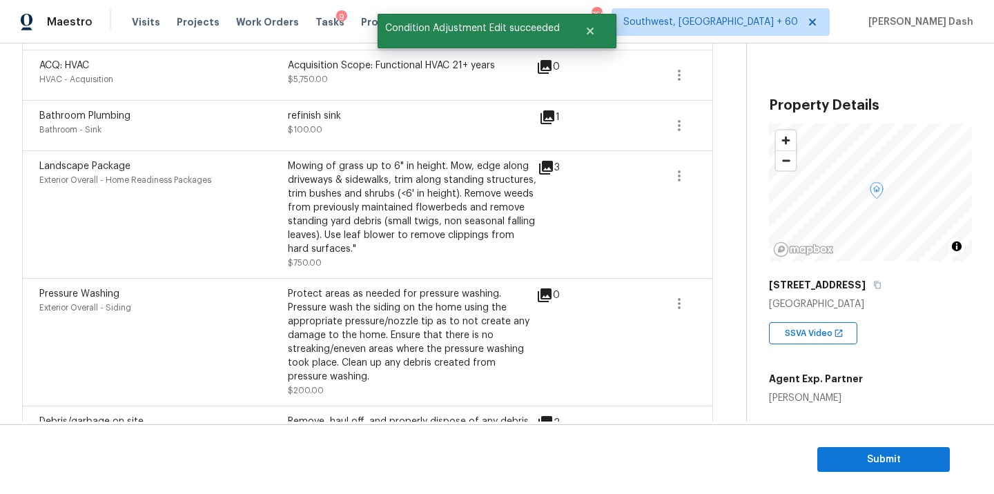
scroll to position [389, 0]
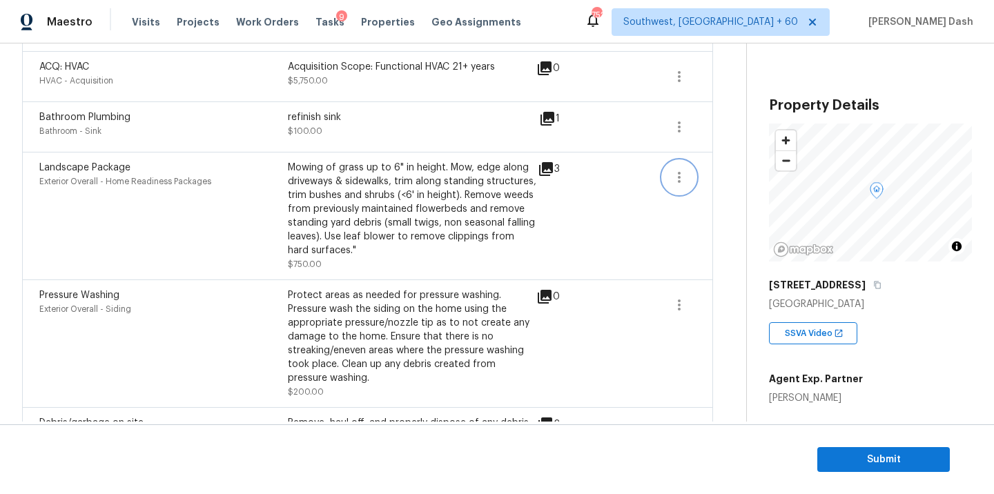
click at [674, 186] on button "button" at bounding box center [679, 177] width 33 height 33
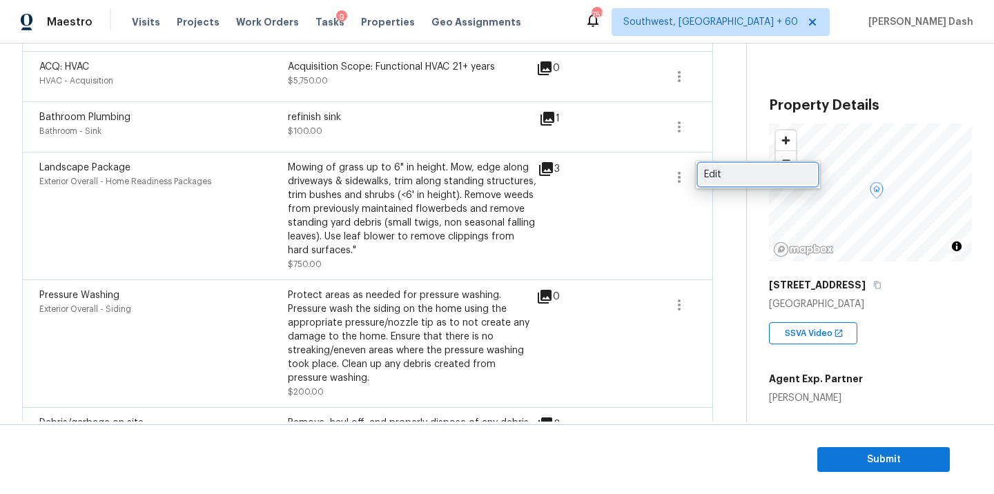
click at [717, 173] on div "Edit" at bounding box center [758, 175] width 108 height 14
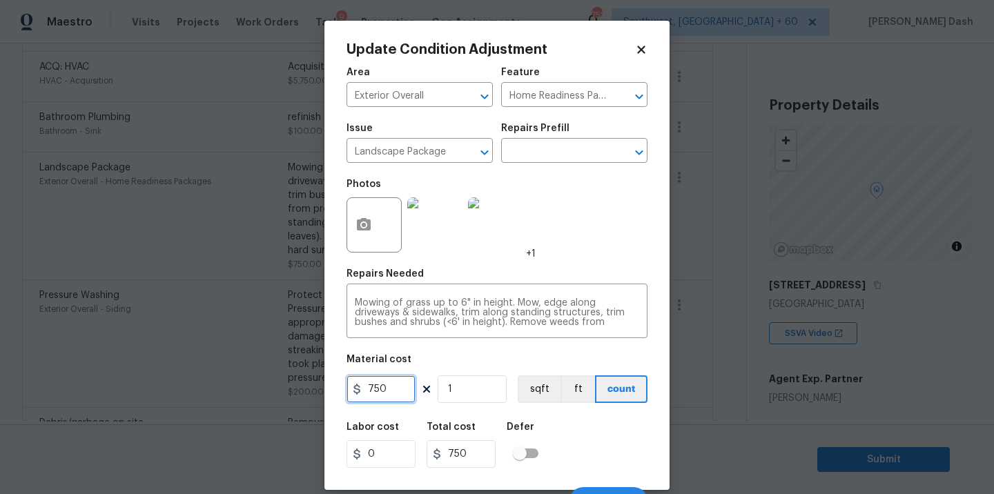
click at [393, 392] on input "750" at bounding box center [380, 389] width 69 height 28
type input "300"
click at [597, 418] on div "Labor cost 0 Total cost 300 Defer" at bounding box center [496, 445] width 301 height 62
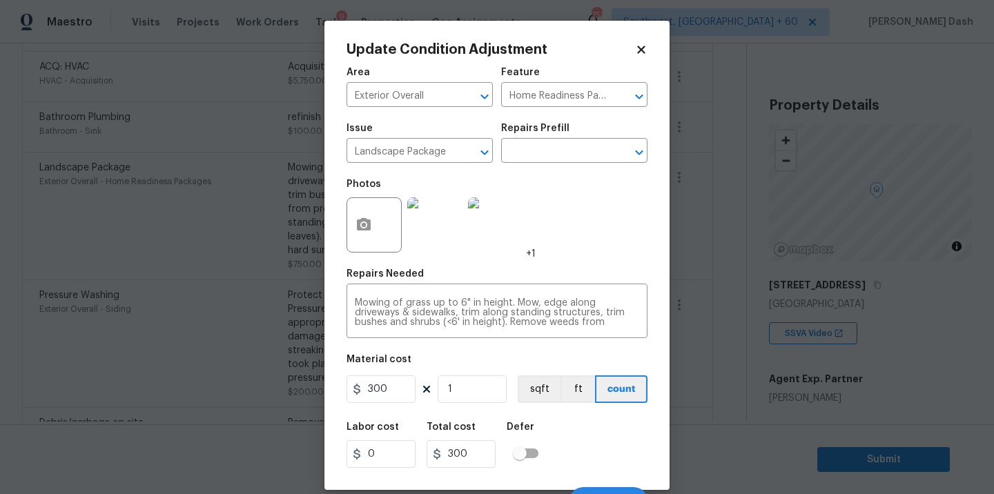
scroll to position [21, 0]
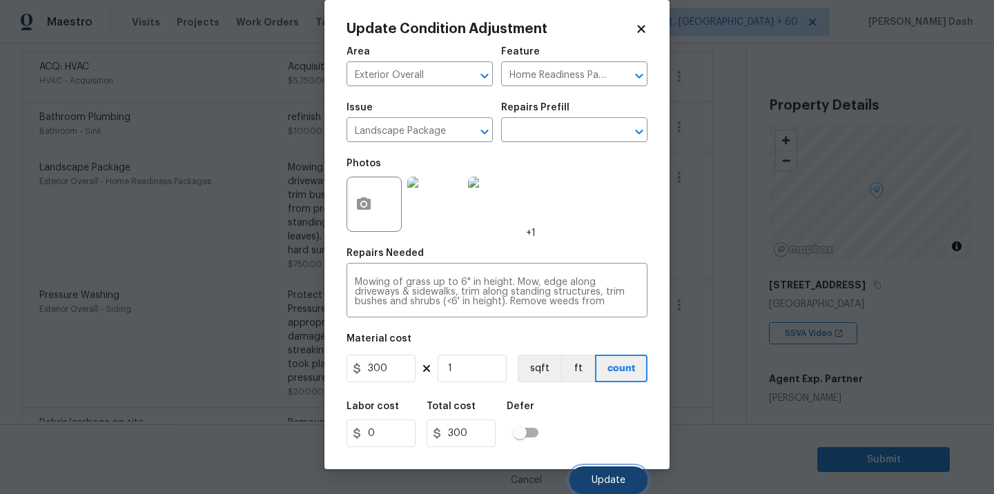
click at [606, 484] on span "Update" at bounding box center [609, 481] width 34 height 10
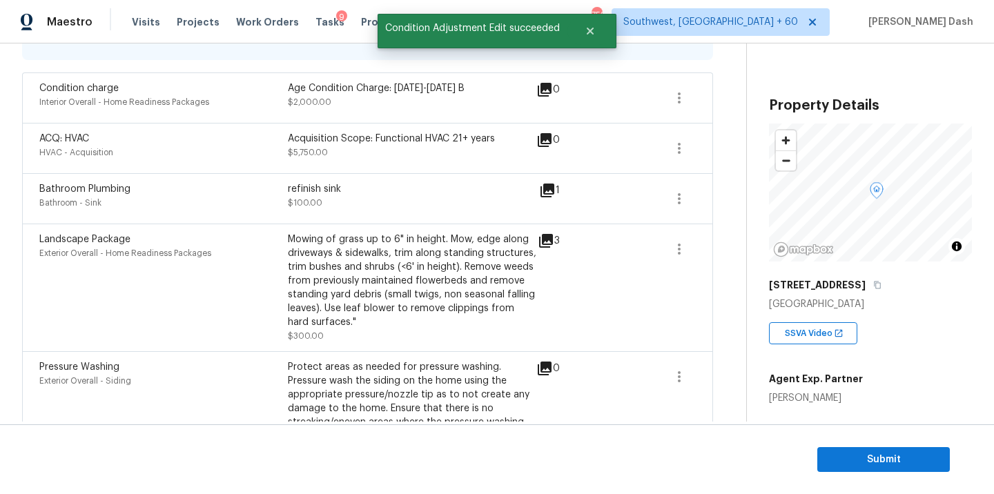
scroll to position [311, 0]
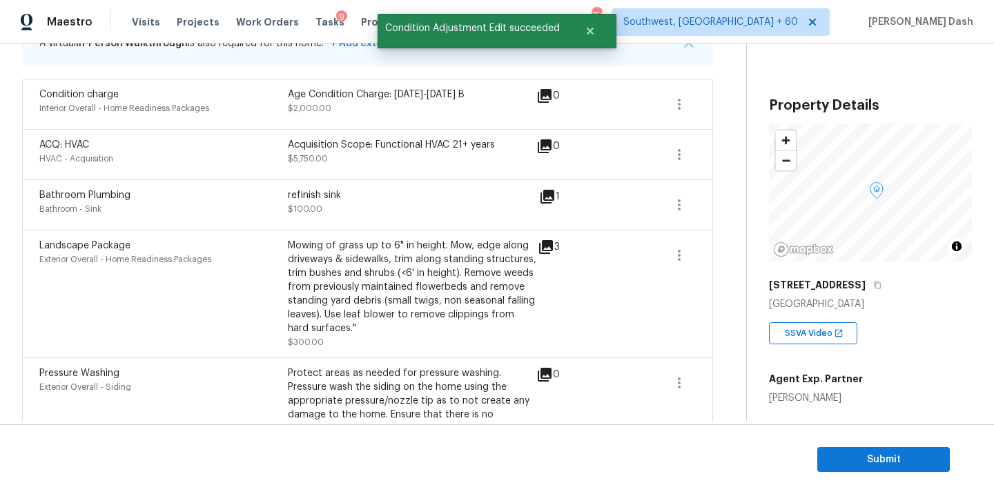
click at [542, 195] on icon at bounding box center [547, 196] width 17 height 17
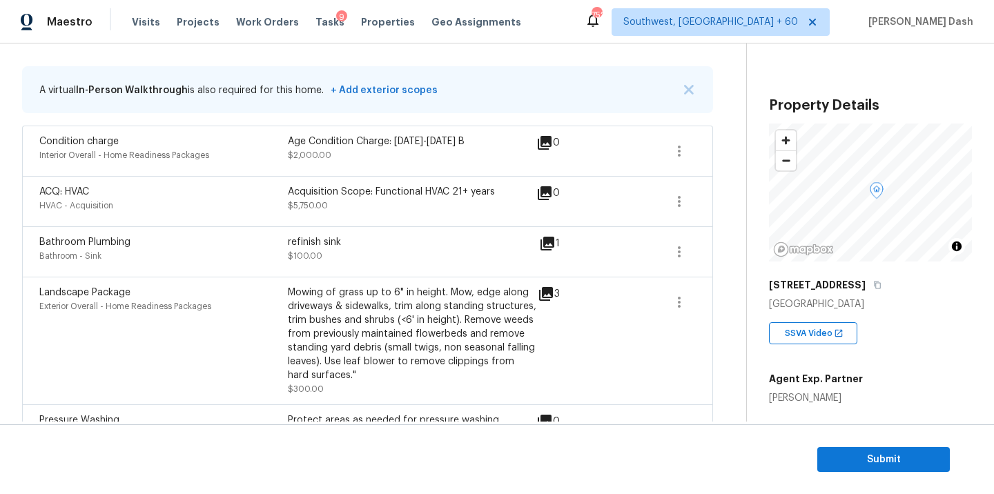
scroll to position [263, 0]
click at [678, 203] on icon "button" at bounding box center [679, 202] width 3 height 11
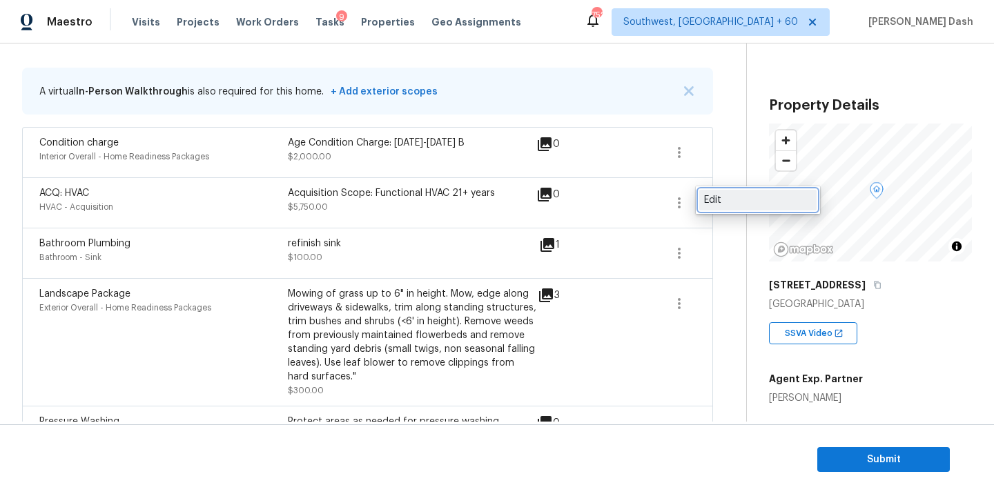
click at [707, 199] on div "Edit" at bounding box center [758, 200] width 108 height 14
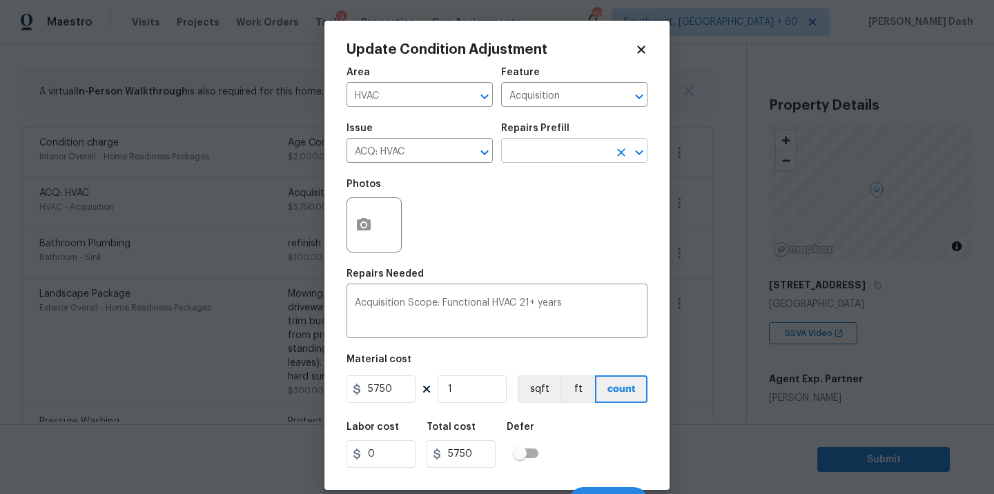
click at [540, 144] on input "text" at bounding box center [555, 151] width 108 height 21
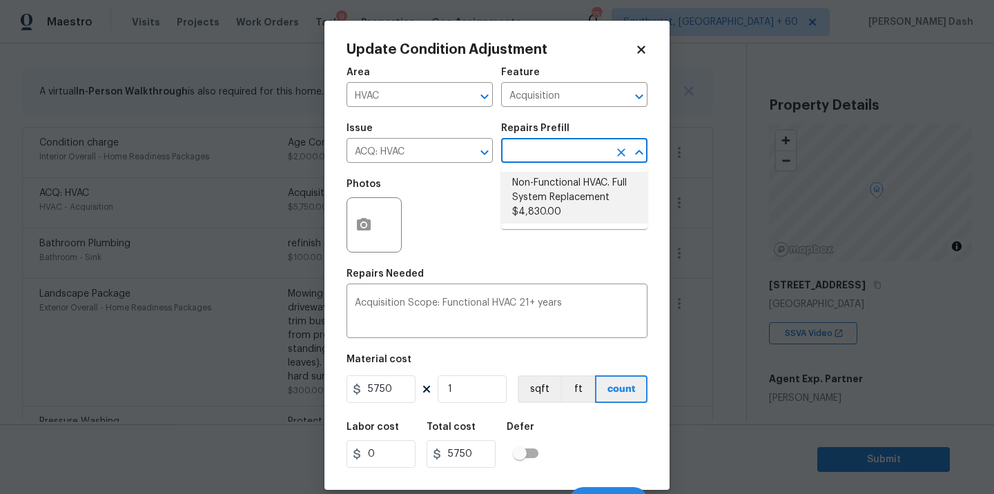
click at [538, 198] on li "Non-Functional HVAC. Full System Replacement $4,830.00" at bounding box center [574, 198] width 146 height 52
type textarea "Acquisition Scope: Full System Replacement"
type input "4830"
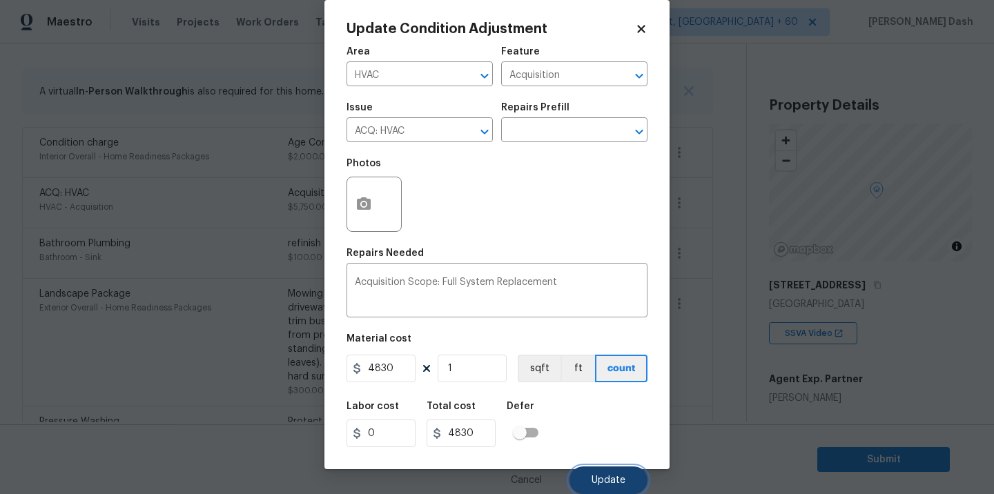
click at [627, 482] on button "Update" at bounding box center [608, 481] width 78 height 28
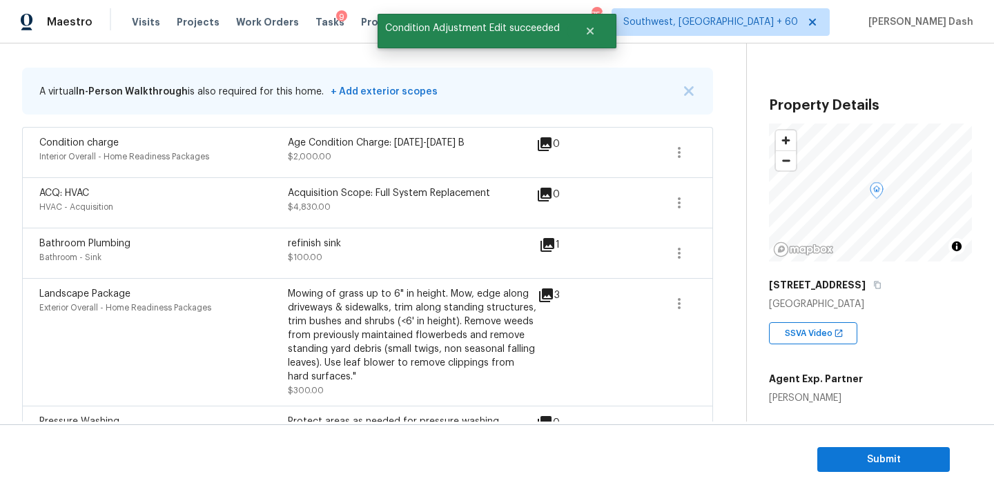
scroll to position [0, 0]
click at [668, 151] on button "button" at bounding box center [679, 152] width 33 height 33
click at [716, 153] on div "Edit" at bounding box center [758, 150] width 108 height 14
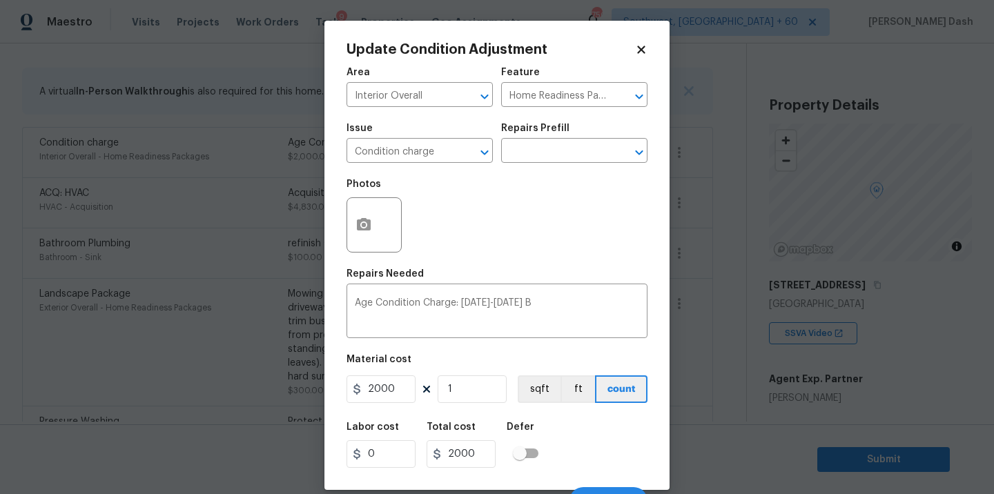
click at [416, 395] on div "2000 1 sqft ft count" at bounding box center [496, 389] width 301 height 28
click at [407, 395] on input "2000" at bounding box center [380, 389] width 69 height 28
type input "0"
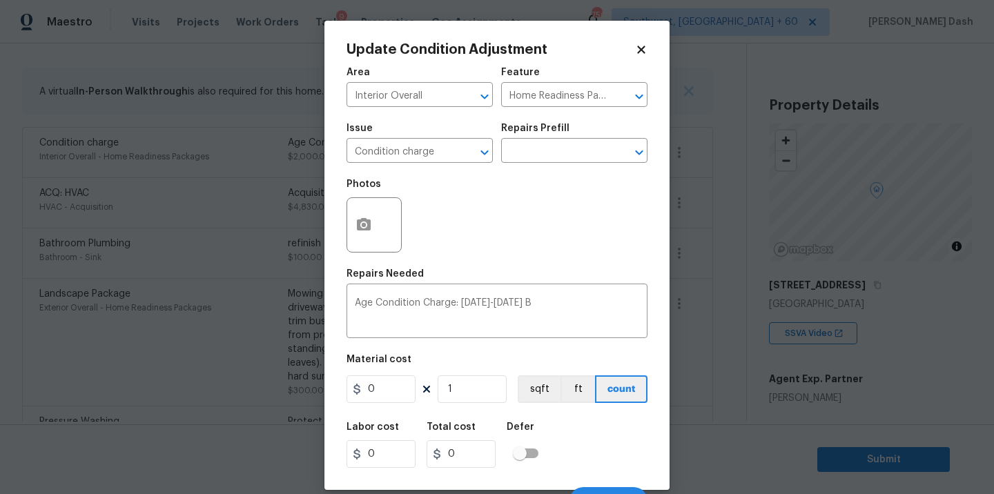
click at [560, 433] on div "Labor cost 0 Total cost 0 Defer" at bounding box center [496, 445] width 301 height 62
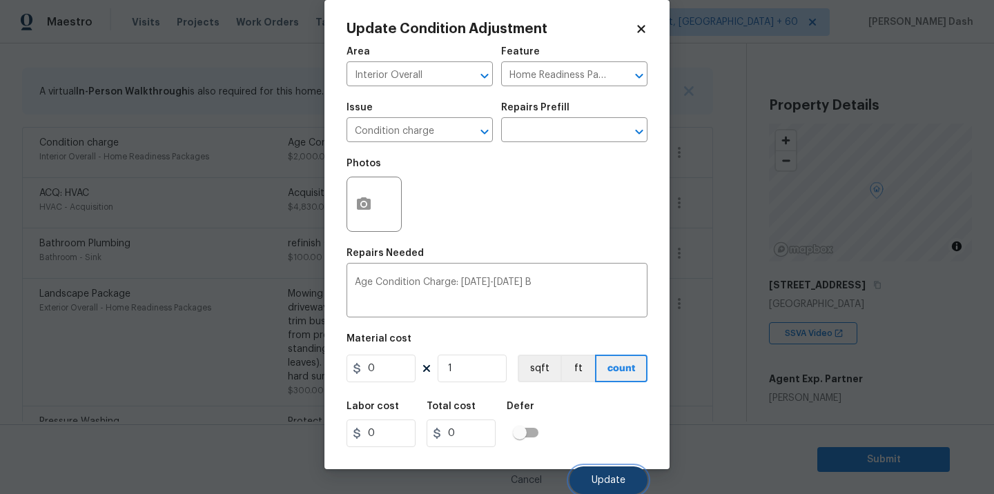
click at [620, 477] on span "Update" at bounding box center [609, 481] width 34 height 10
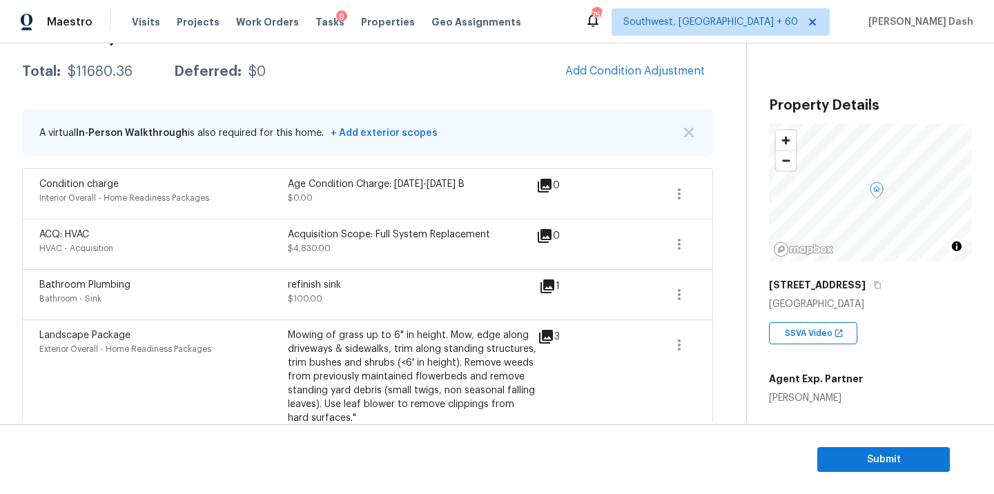
scroll to position [71, 0]
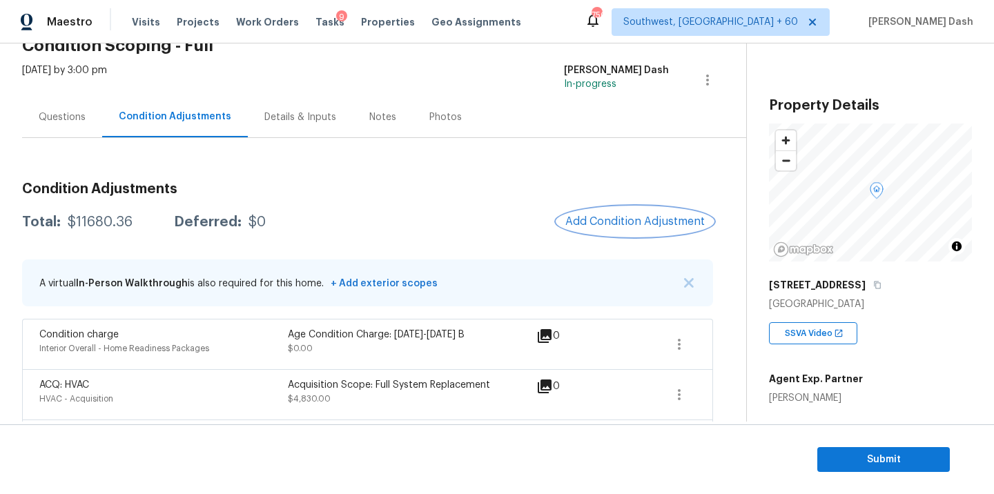
click at [607, 231] on button "Add Condition Adjustment" at bounding box center [635, 221] width 156 height 29
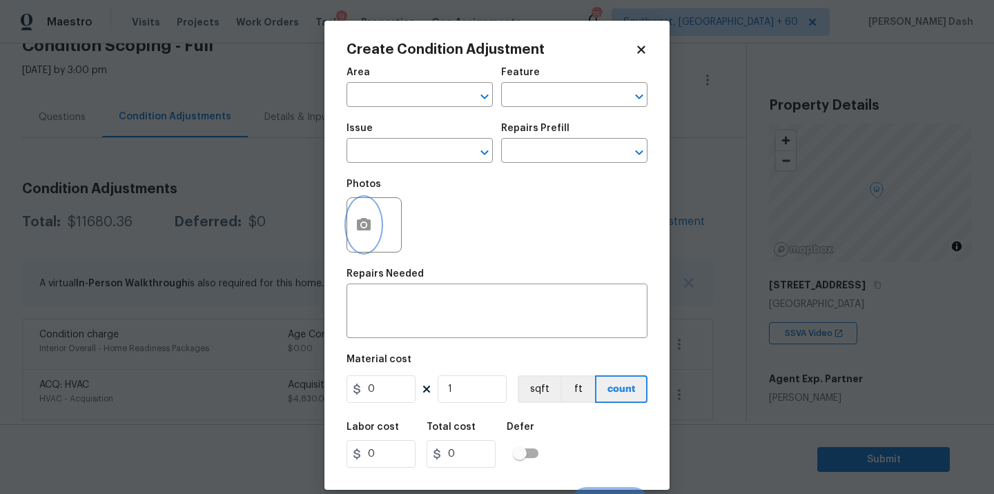
click at [366, 237] on button "button" at bounding box center [363, 225] width 33 height 54
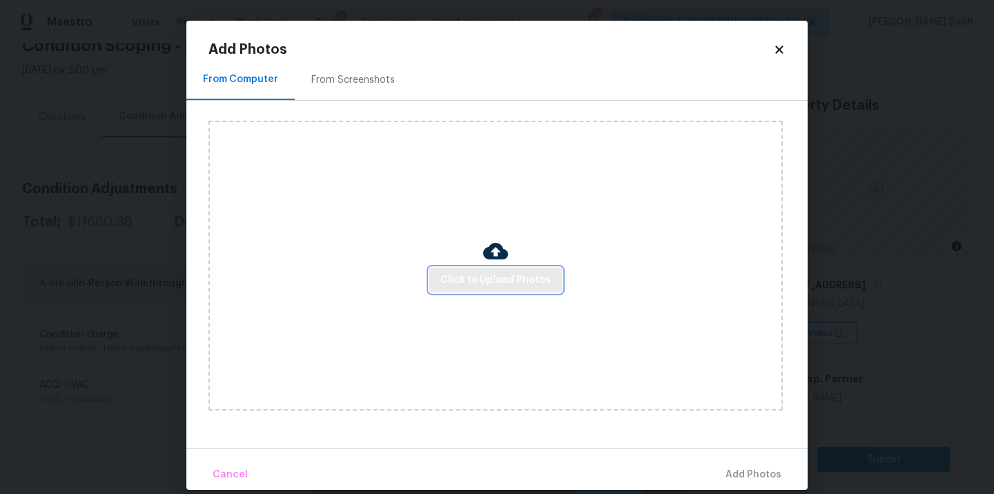
click at [493, 278] on span "Click to Upload Photos" at bounding box center [495, 280] width 110 height 17
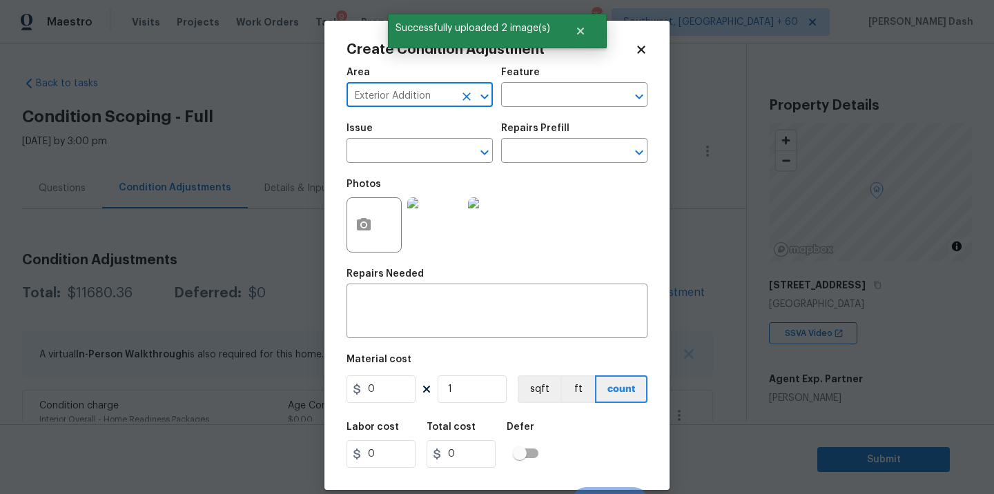
scroll to position [71, 0]
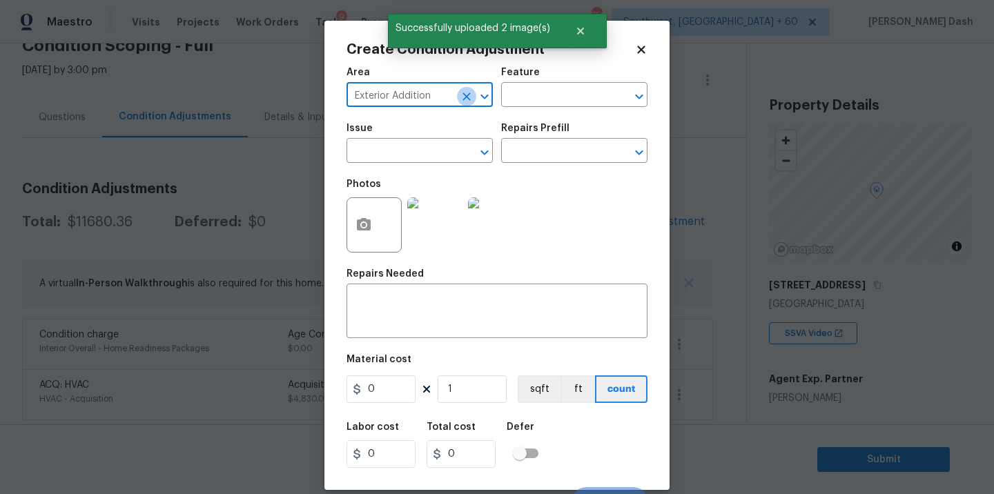
click at [462, 100] on icon "Clear" at bounding box center [467, 97] width 14 height 14
click at [447, 137] on li "Exterior Addition" at bounding box center [419, 127] width 146 height 23
type input "Exterior Addition"
click at [460, 90] on icon "Clear" at bounding box center [467, 97] width 14 height 14
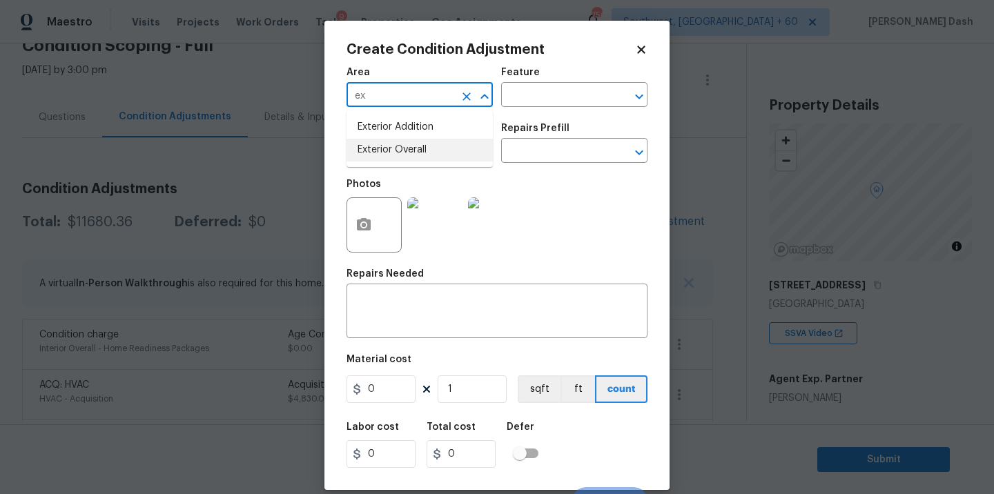
click at [440, 144] on li "Exterior Overall" at bounding box center [419, 150] width 146 height 23
type input "Exterior Overall"
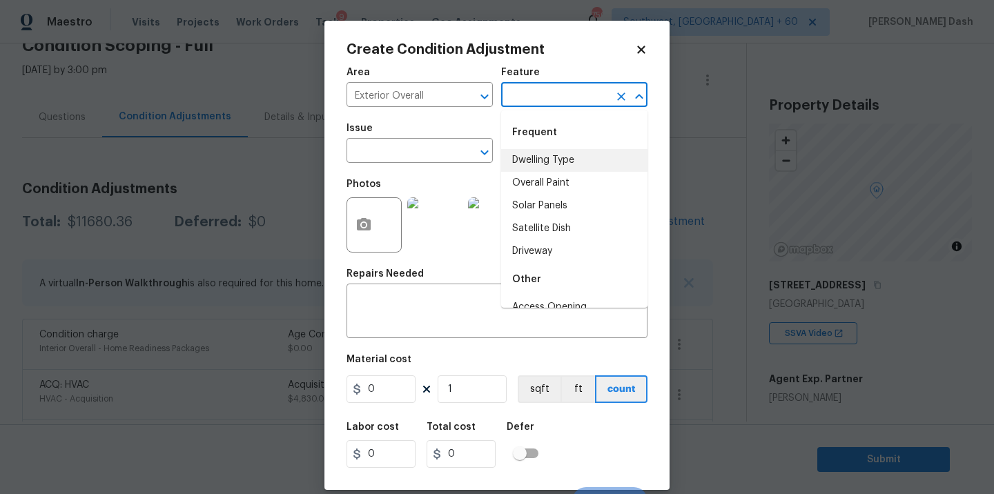
click at [519, 95] on input "text" at bounding box center [555, 96] width 108 height 21
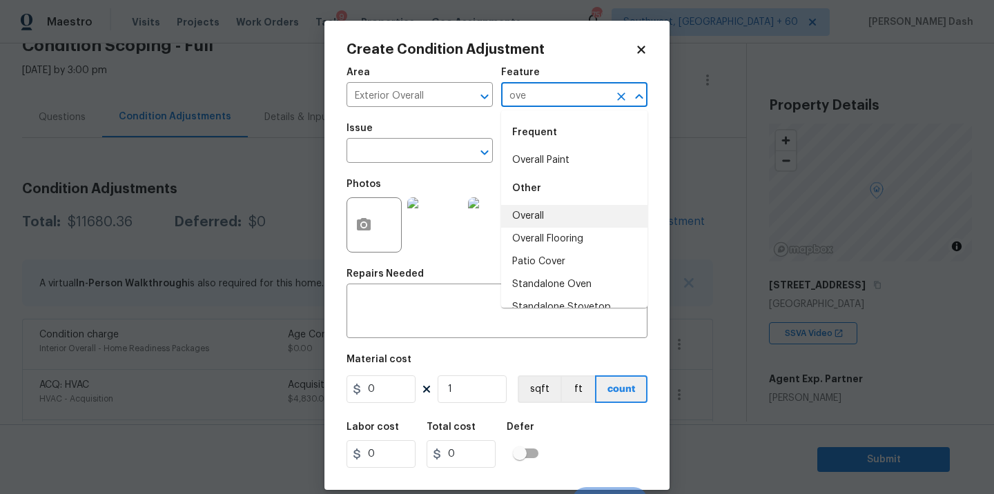
click at [527, 212] on li "Overall" at bounding box center [574, 216] width 146 height 23
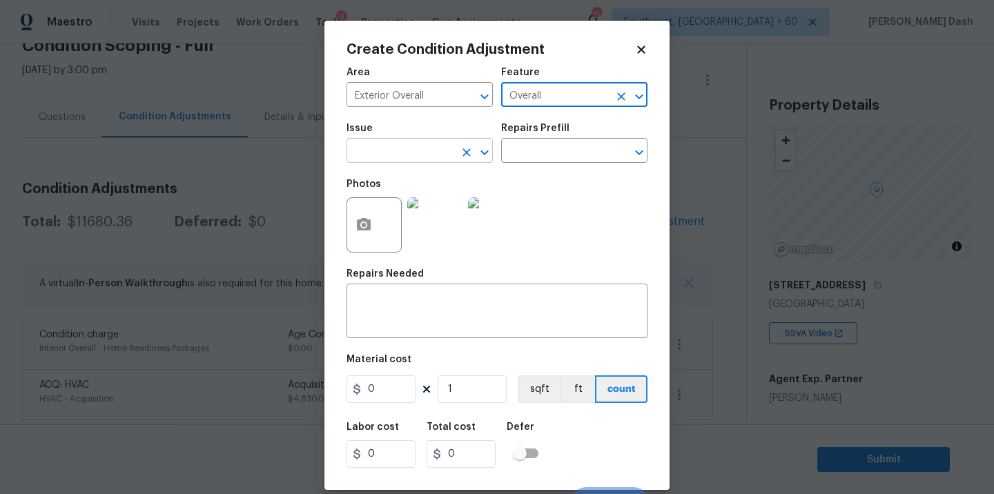
type input "Overall"
click at [418, 144] on input "text" at bounding box center [400, 151] width 108 height 21
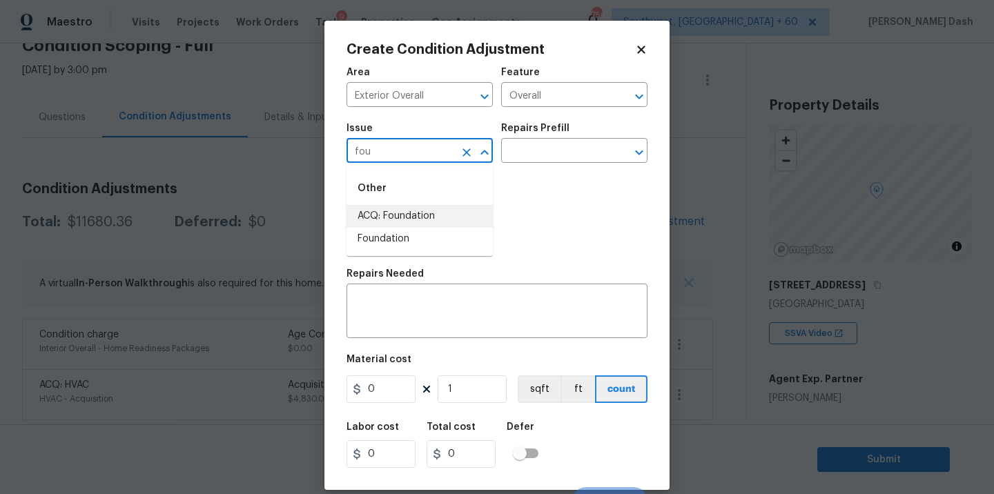
click at [400, 225] on li "ACQ: Foundation" at bounding box center [419, 216] width 146 height 23
type input "ACQ: Foundation"
click at [563, 138] on div "Repairs Prefill" at bounding box center [574, 133] width 146 height 18
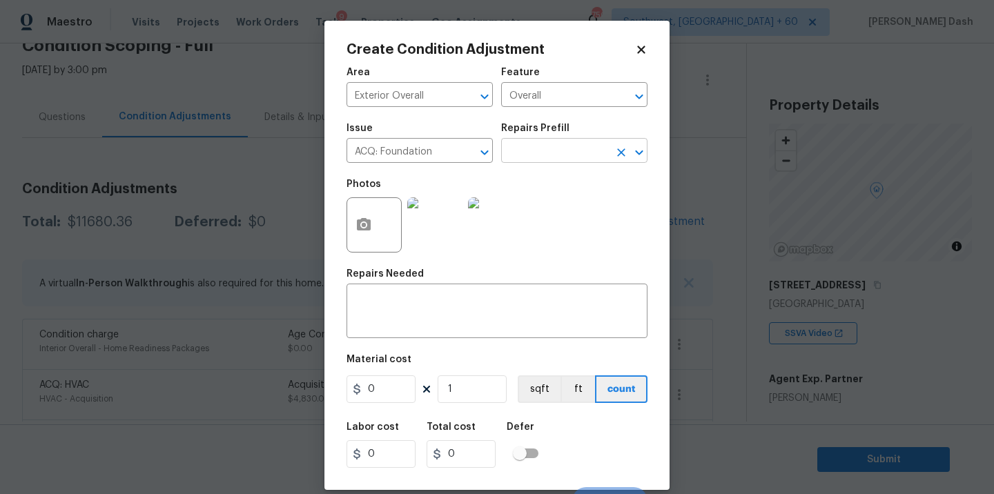
click at [563, 157] on input "text" at bounding box center [555, 151] width 108 height 21
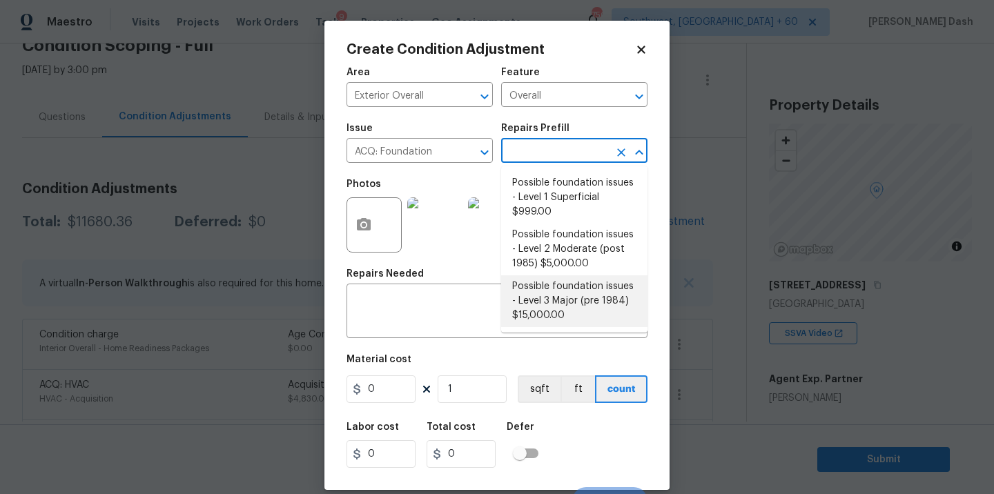
click at [545, 293] on li "Possible foundation issues - Level 3 Major (pre 1984) $15,000.00" at bounding box center [574, 301] width 146 height 52
type input "Acquisition"
type input "15000"
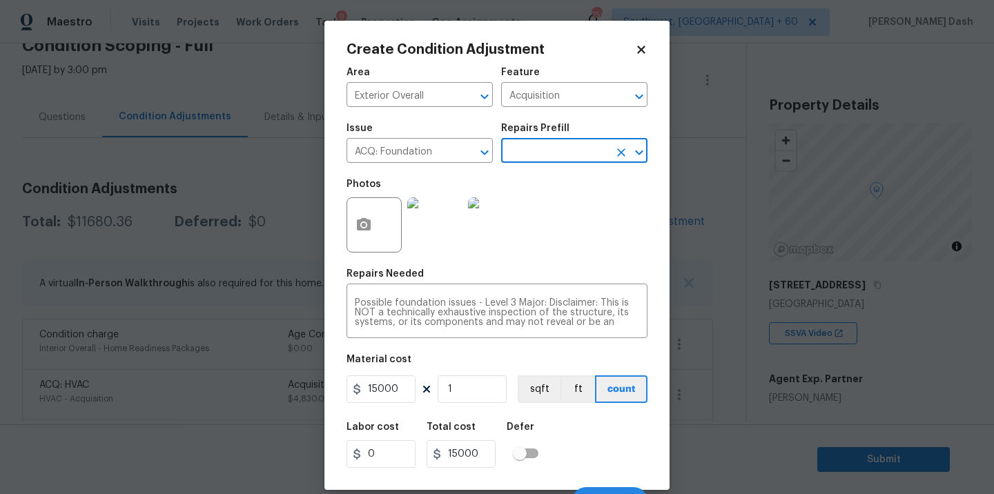
scroll to position [21, 0]
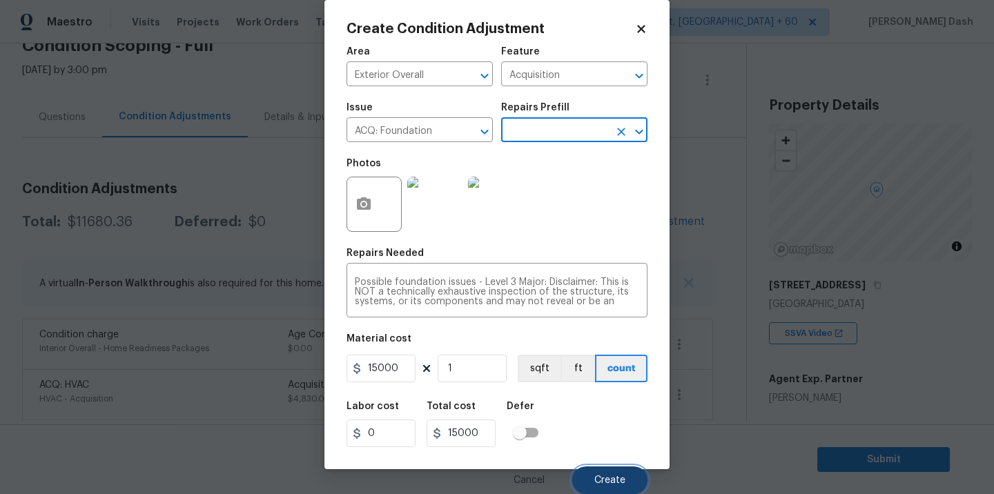
click at [606, 473] on button "Create" at bounding box center [609, 481] width 75 height 28
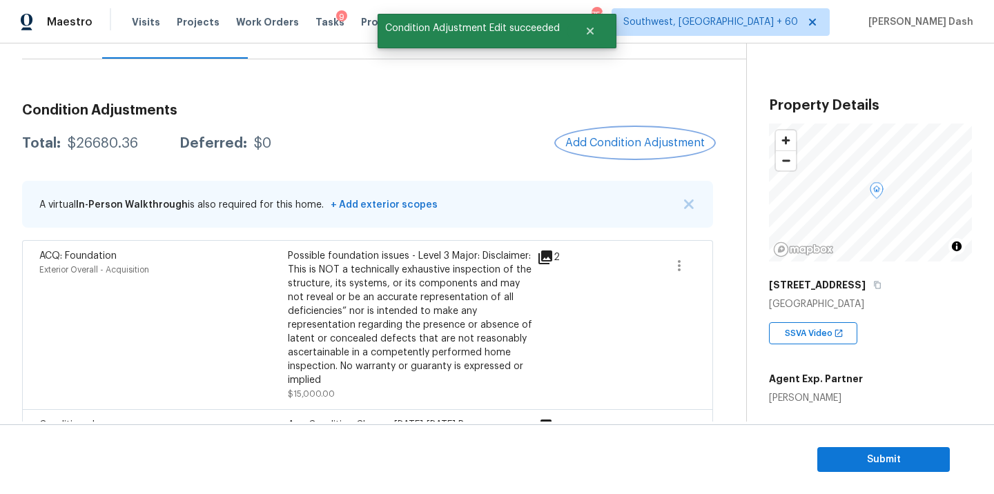
scroll to position [158, 0]
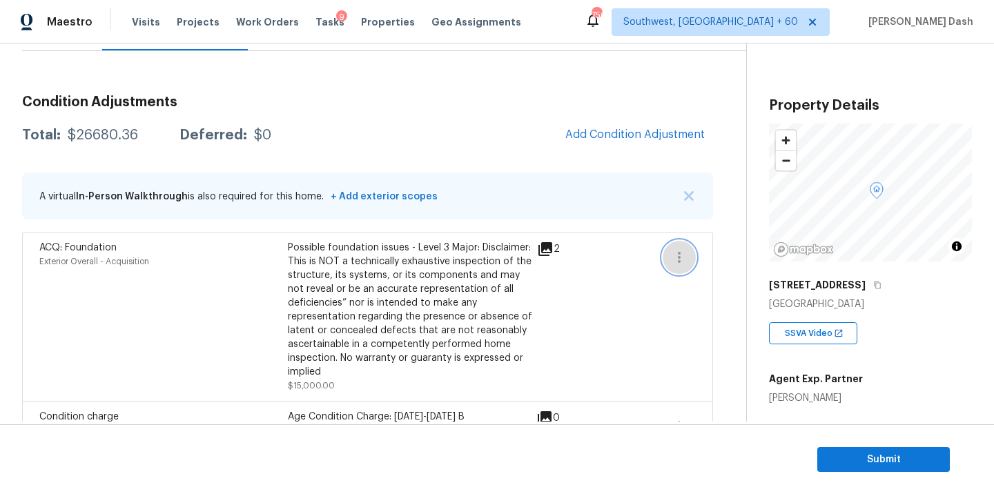
click at [676, 264] on icon "button" at bounding box center [679, 257] width 17 height 17
click at [717, 260] on div "Edit" at bounding box center [758, 255] width 108 height 14
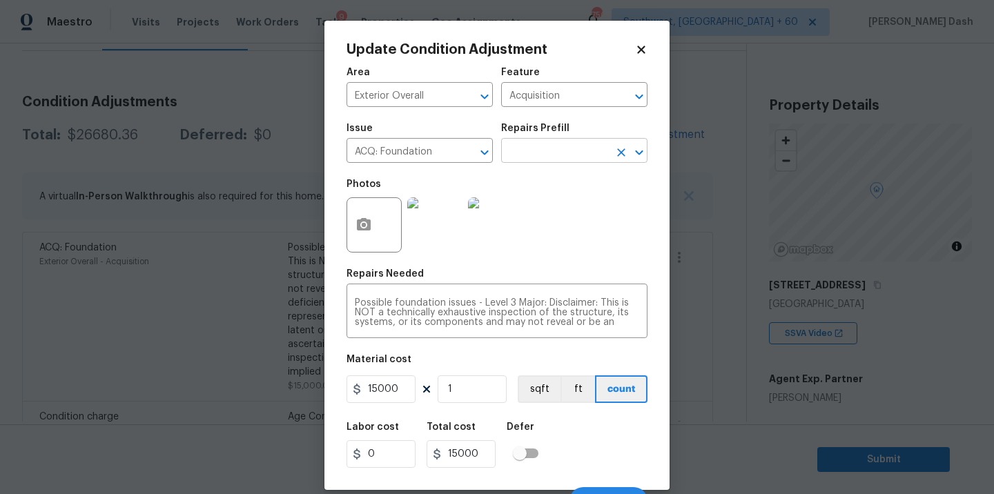
click at [544, 146] on input "text" at bounding box center [555, 151] width 108 height 21
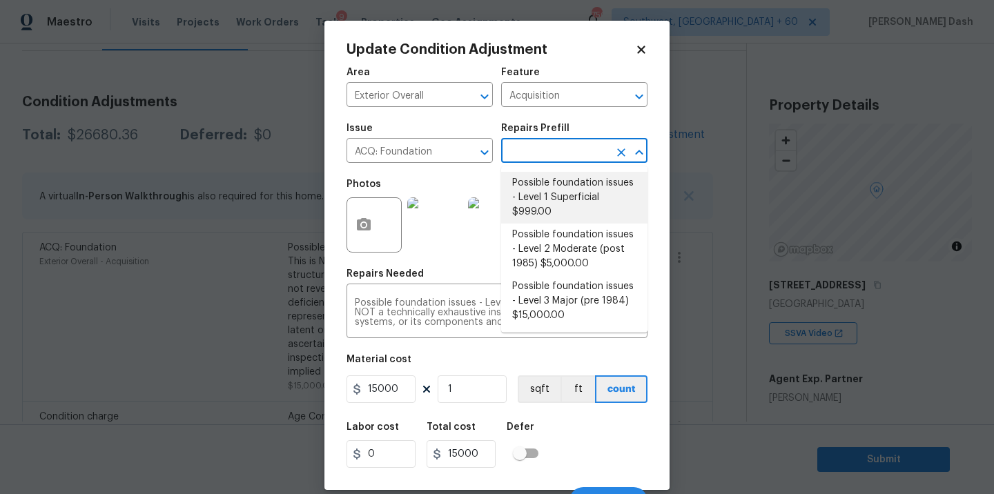
click at [269, 228] on body "Maestro Visits Projects Work Orders Tasks 9 Properties Geo Assignments 750 Sout…" at bounding box center [497, 247] width 994 height 494
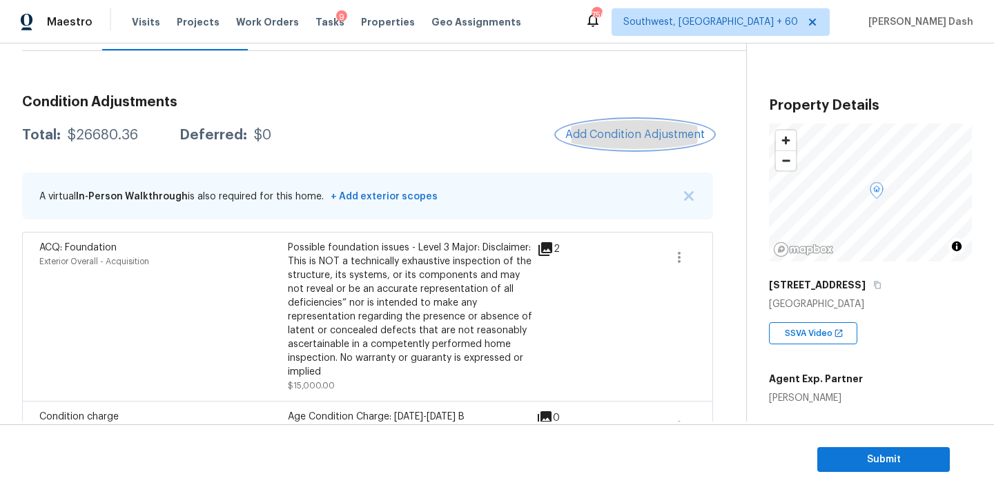
click at [626, 135] on span "Add Condition Adjustment" at bounding box center [634, 134] width 139 height 12
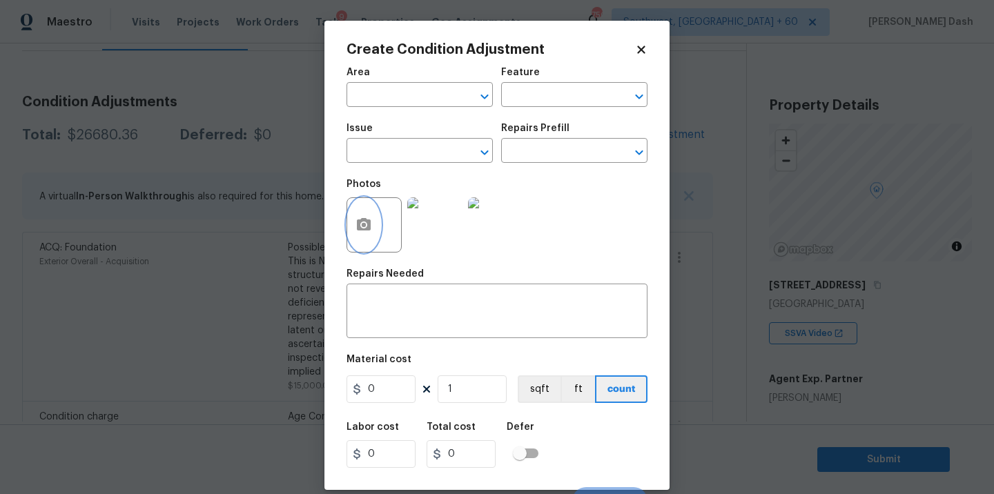
click at [369, 224] on icon "button" at bounding box center [364, 224] width 14 height 12
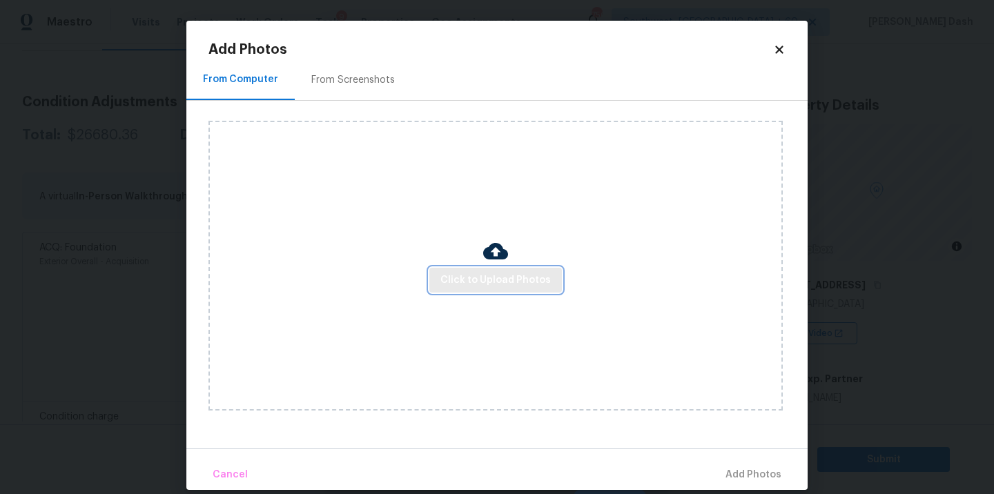
click at [536, 272] on span "Click to Upload Photos" at bounding box center [495, 280] width 110 height 17
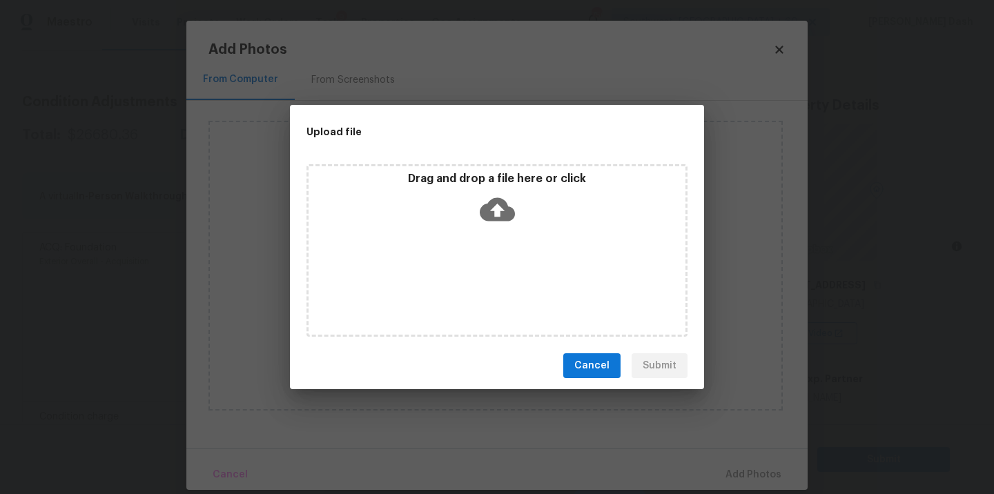
click at [536, 272] on div "Drag and drop a file here or click" at bounding box center [496, 250] width 381 height 173
